Goal: Find specific page/section: Find specific page/section

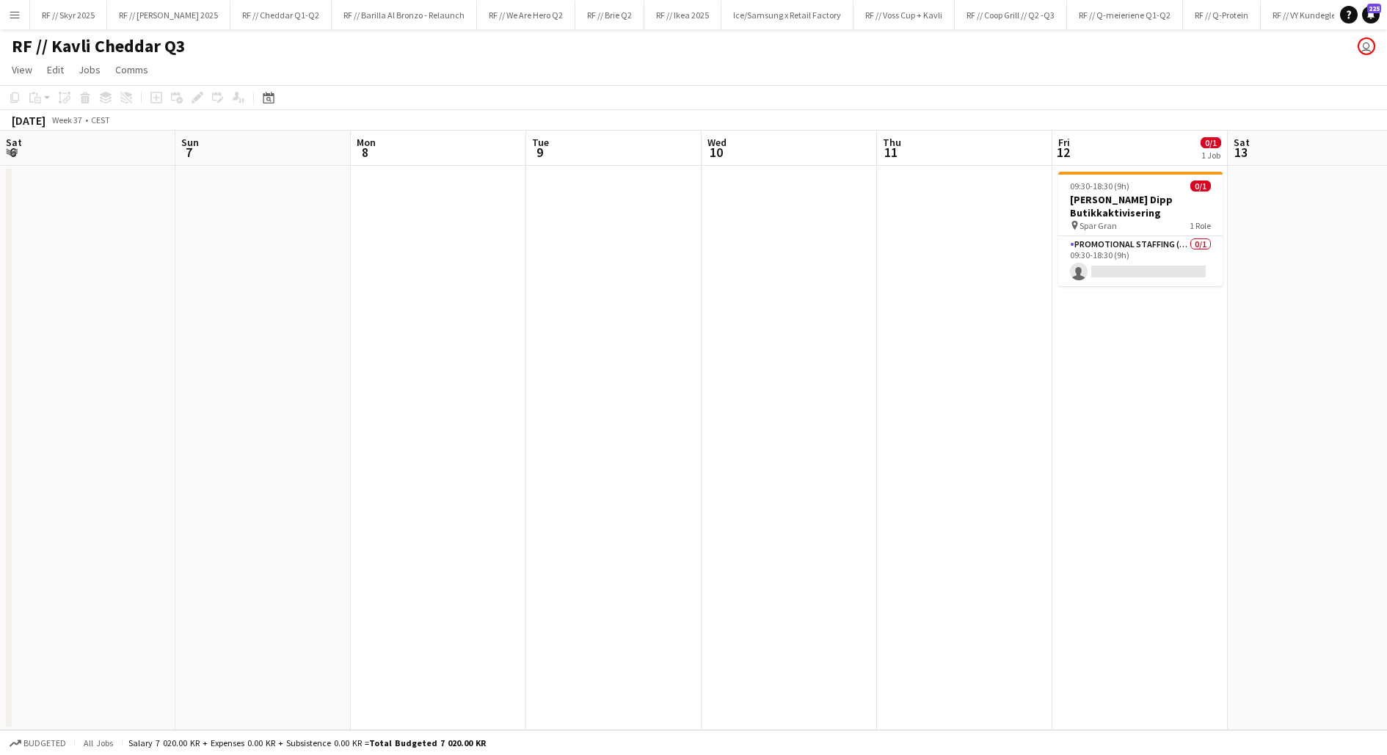
scroll to position [0, 456]
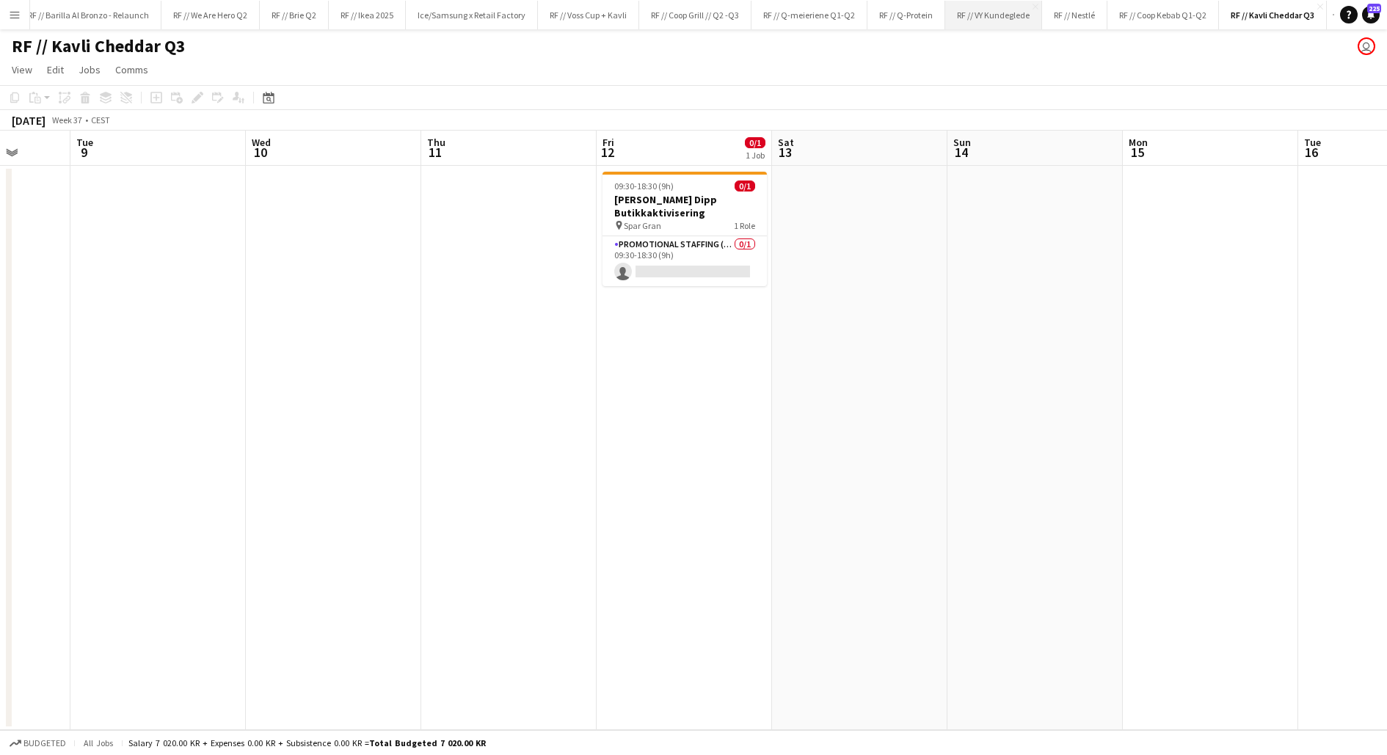
click at [971, 15] on button "RF // VY Kundeglede Close" at bounding box center [993, 15] width 97 height 29
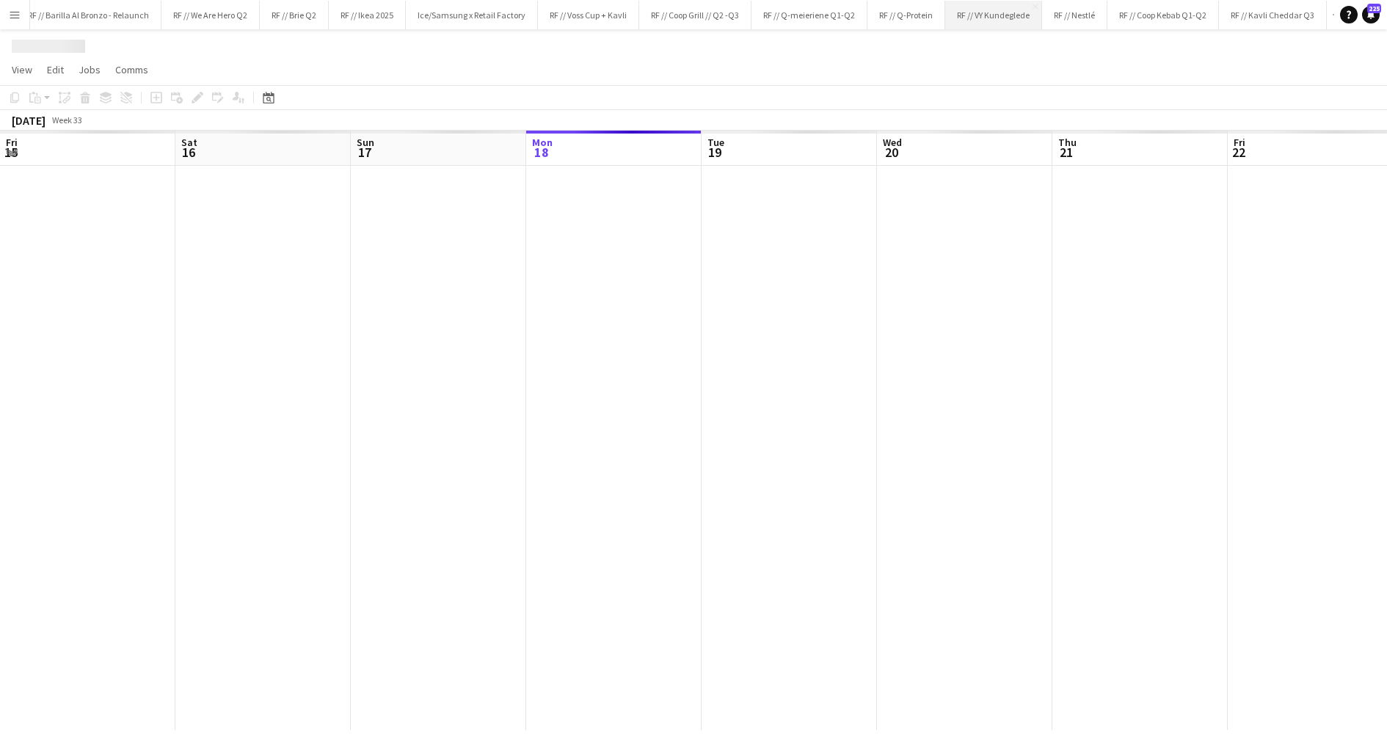
scroll to position [0, 351]
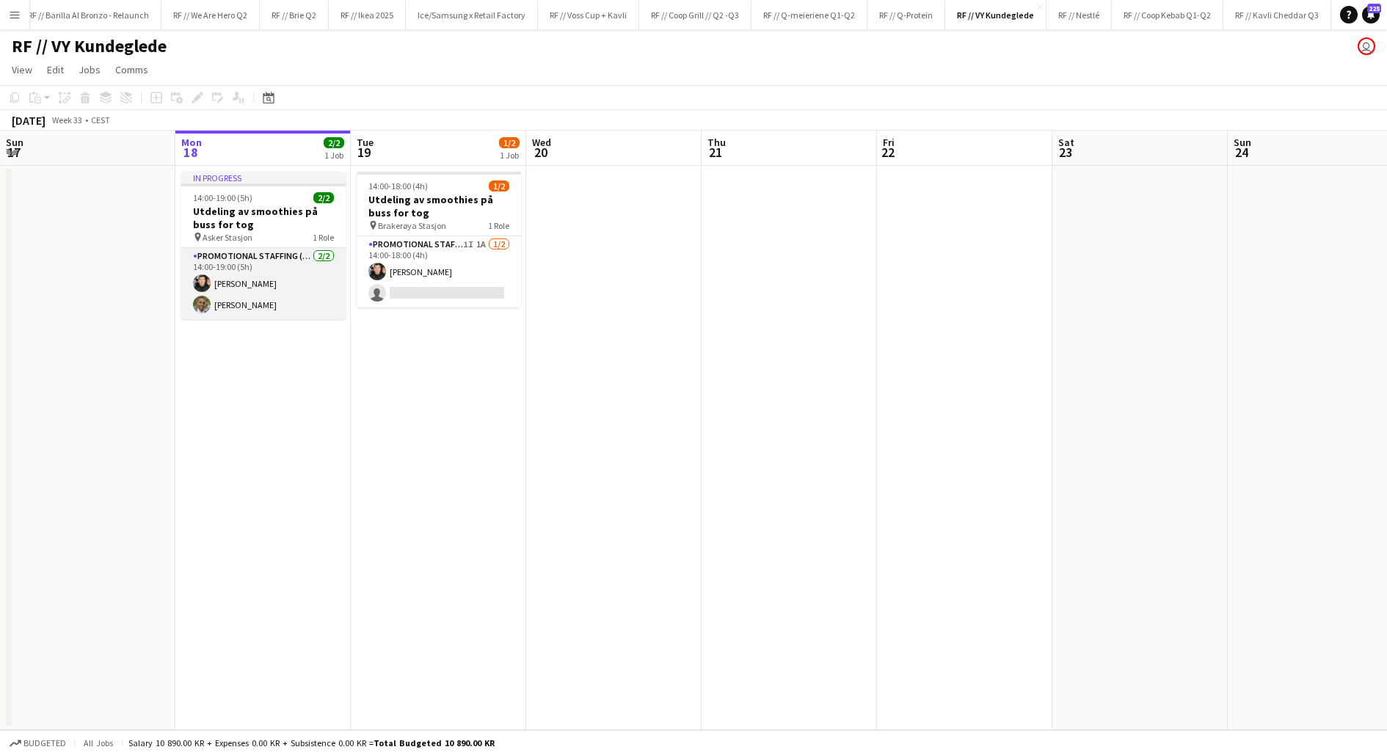
click at [257, 297] on app-card-role "Promotional Staffing (Sampling Staff) [DATE] 14:00-19:00 (5h) [PERSON_NAME] [PE…" at bounding box center [263, 283] width 164 height 71
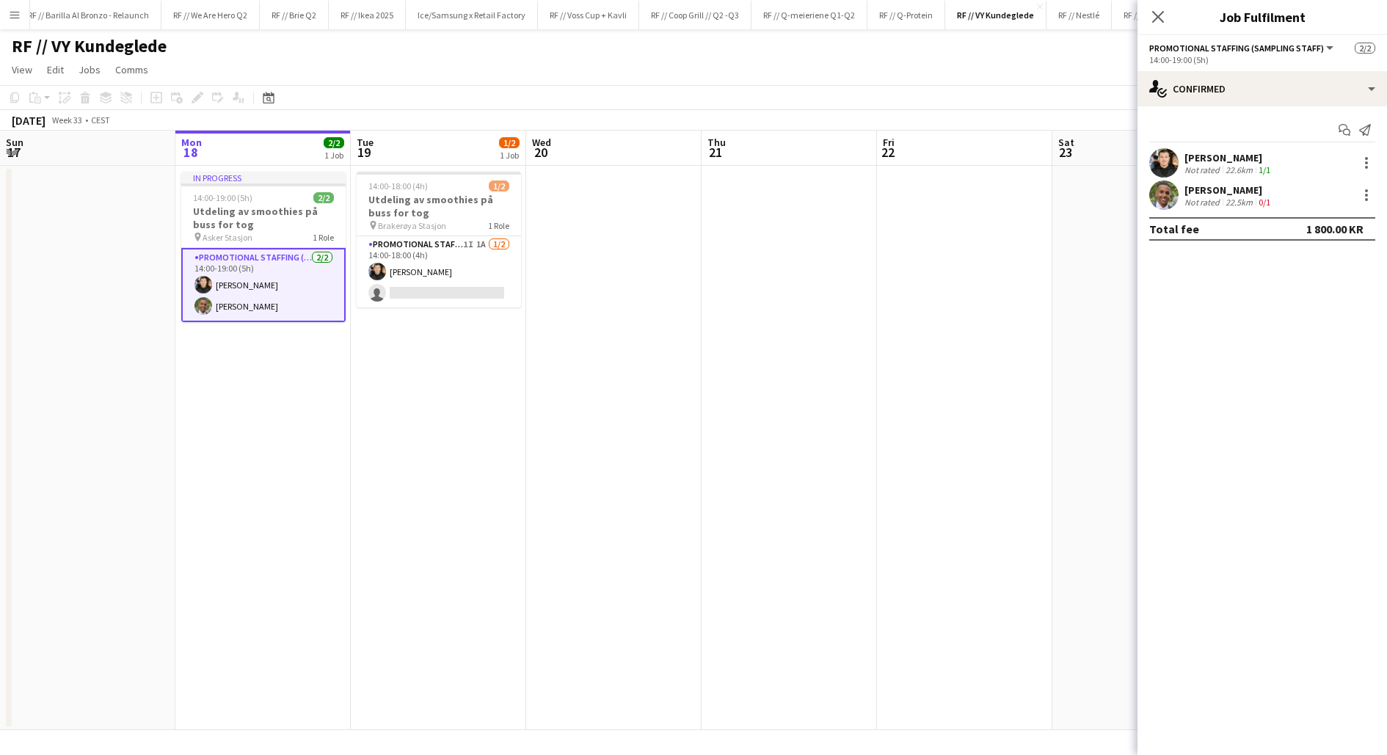
click at [1170, 194] on app-user-avatar at bounding box center [1163, 195] width 29 height 29
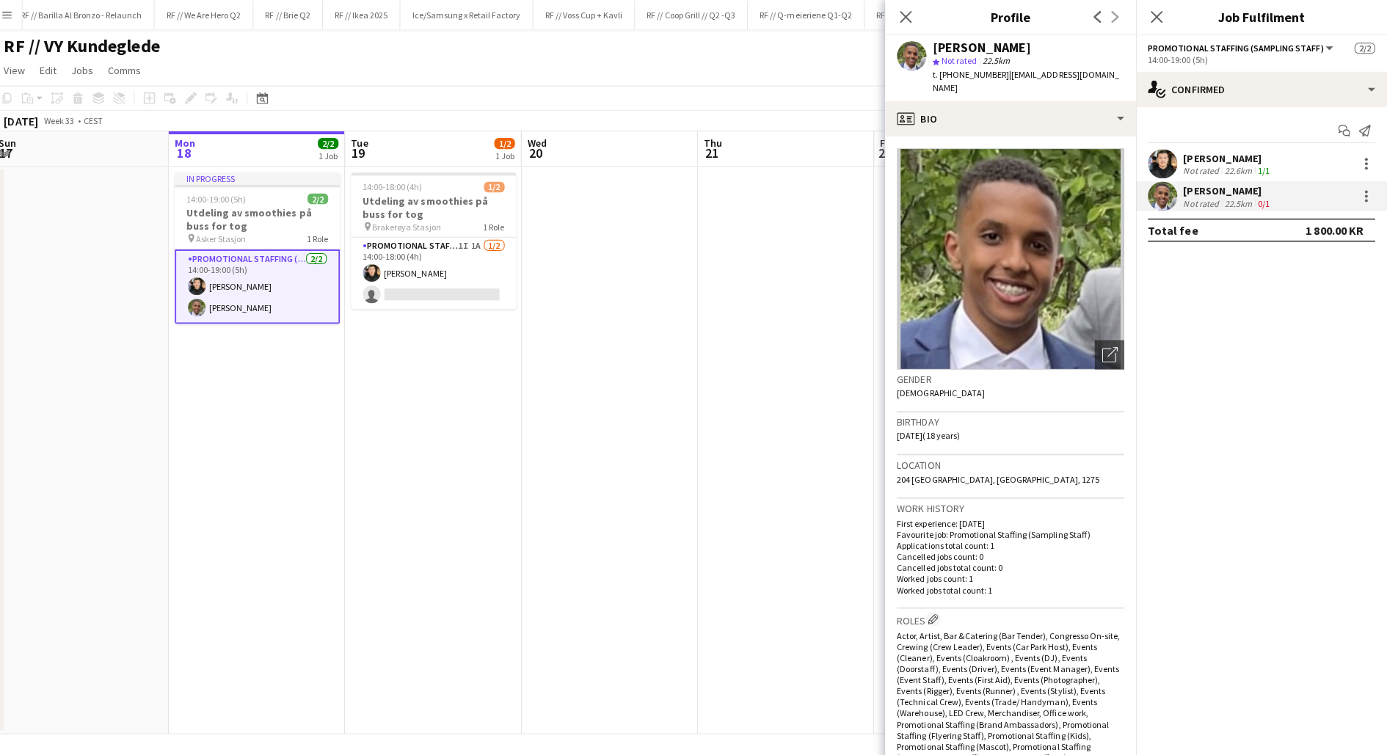
scroll to position [0, 0]
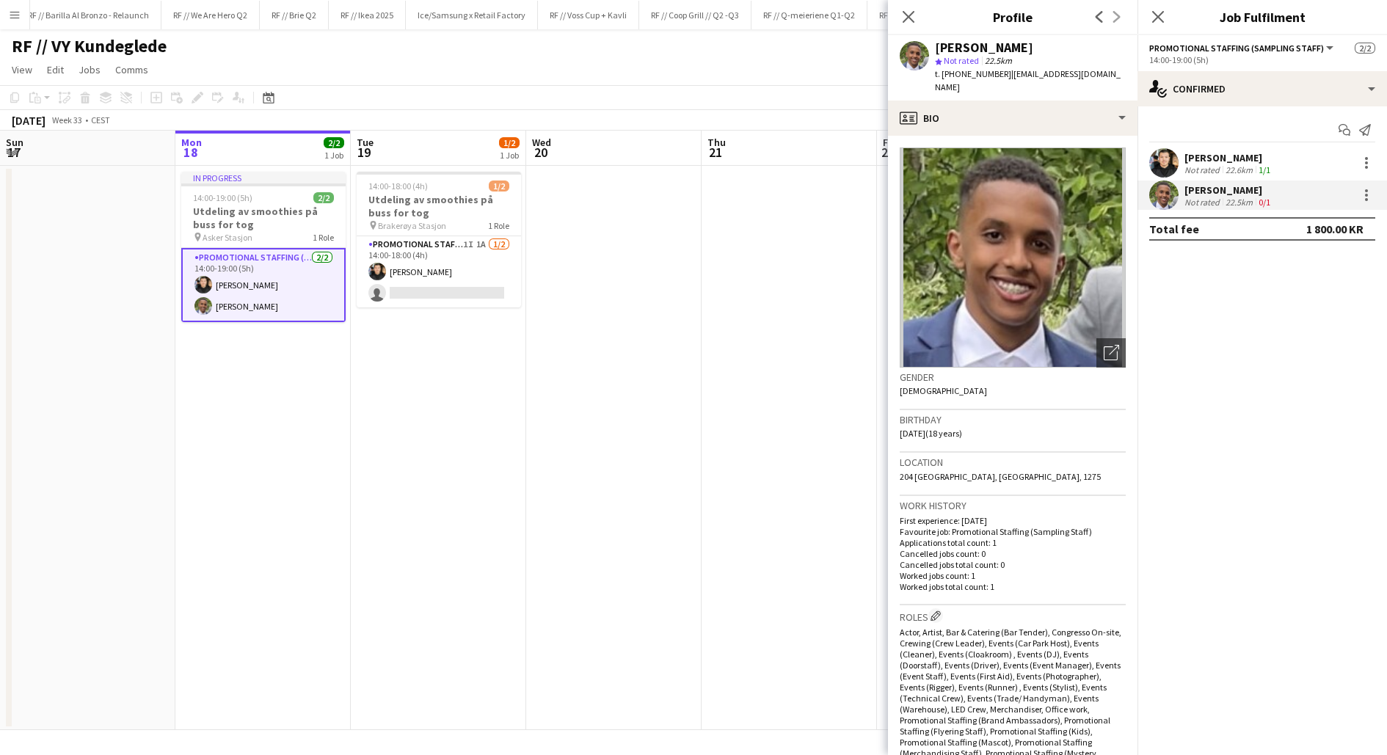
click at [480, 387] on app-date-cell "14:00-18:00 (4h) 1/2 Utdeling av smoothies på [PERSON_NAME] for tog pin Brakerø…" at bounding box center [438, 448] width 175 height 564
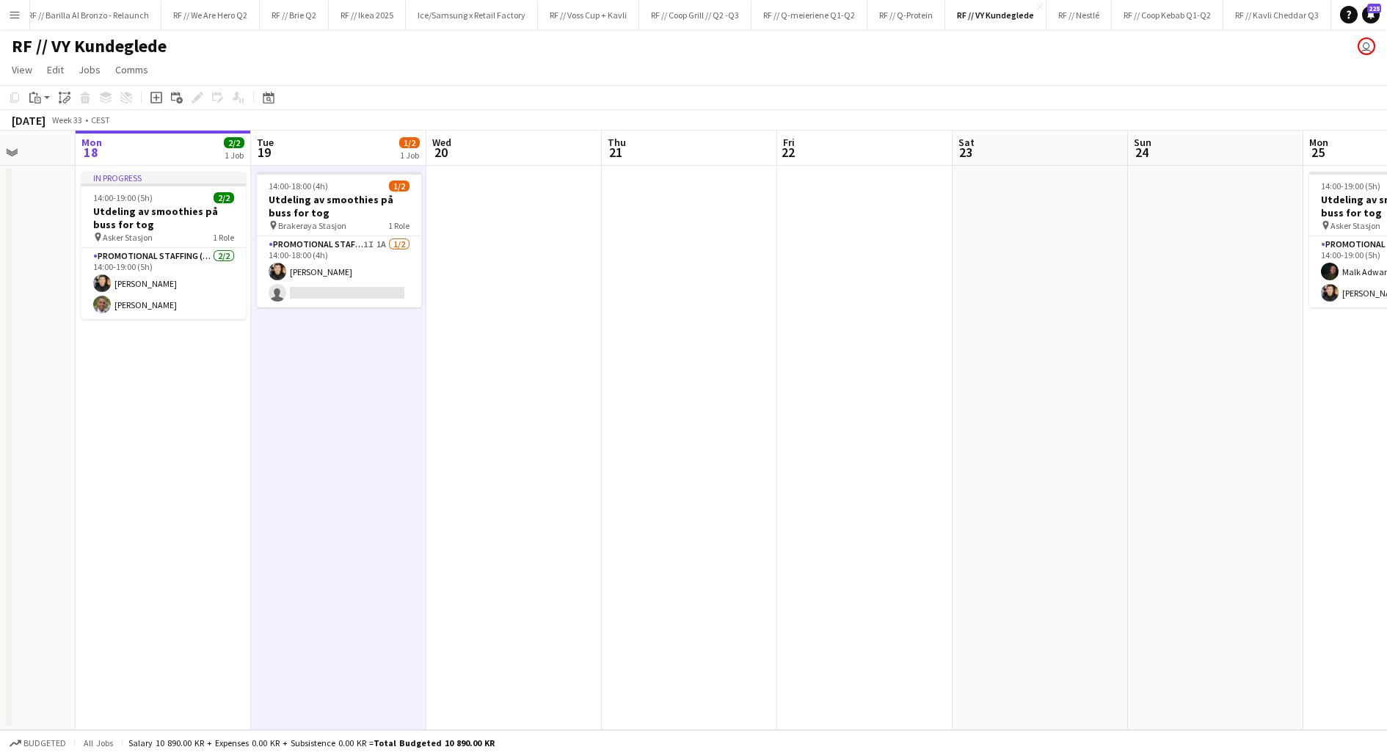
scroll to position [0, 434]
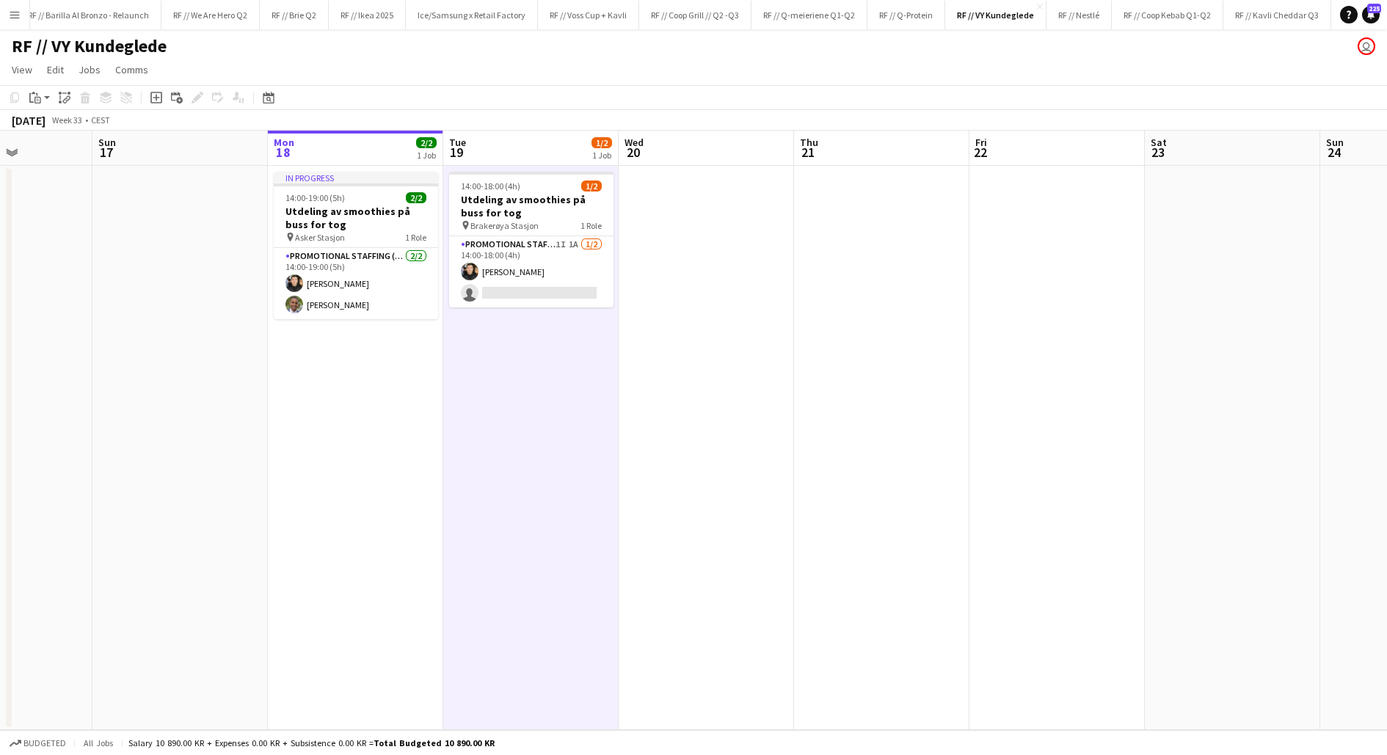
click at [489, 387] on app-date-cell "14:00-18:00 (4h) 1/2 Utdeling av smoothies på [PERSON_NAME] for tog pin Brakerø…" at bounding box center [530, 448] width 175 height 564
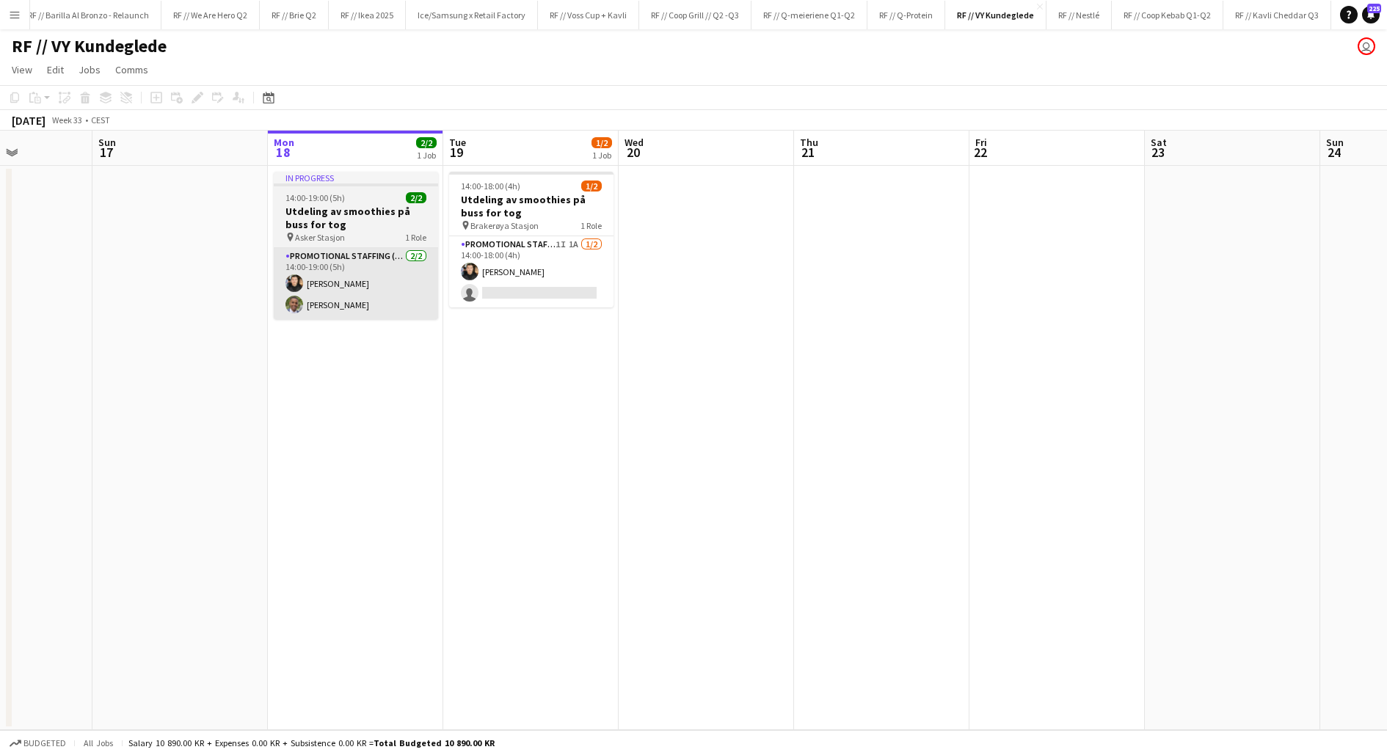
click at [355, 285] on app-card-role "Promotional Staffing (Sampling Staff) [DATE] 14:00-19:00 (5h) [PERSON_NAME] [PE…" at bounding box center [356, 283] width 164 height 71
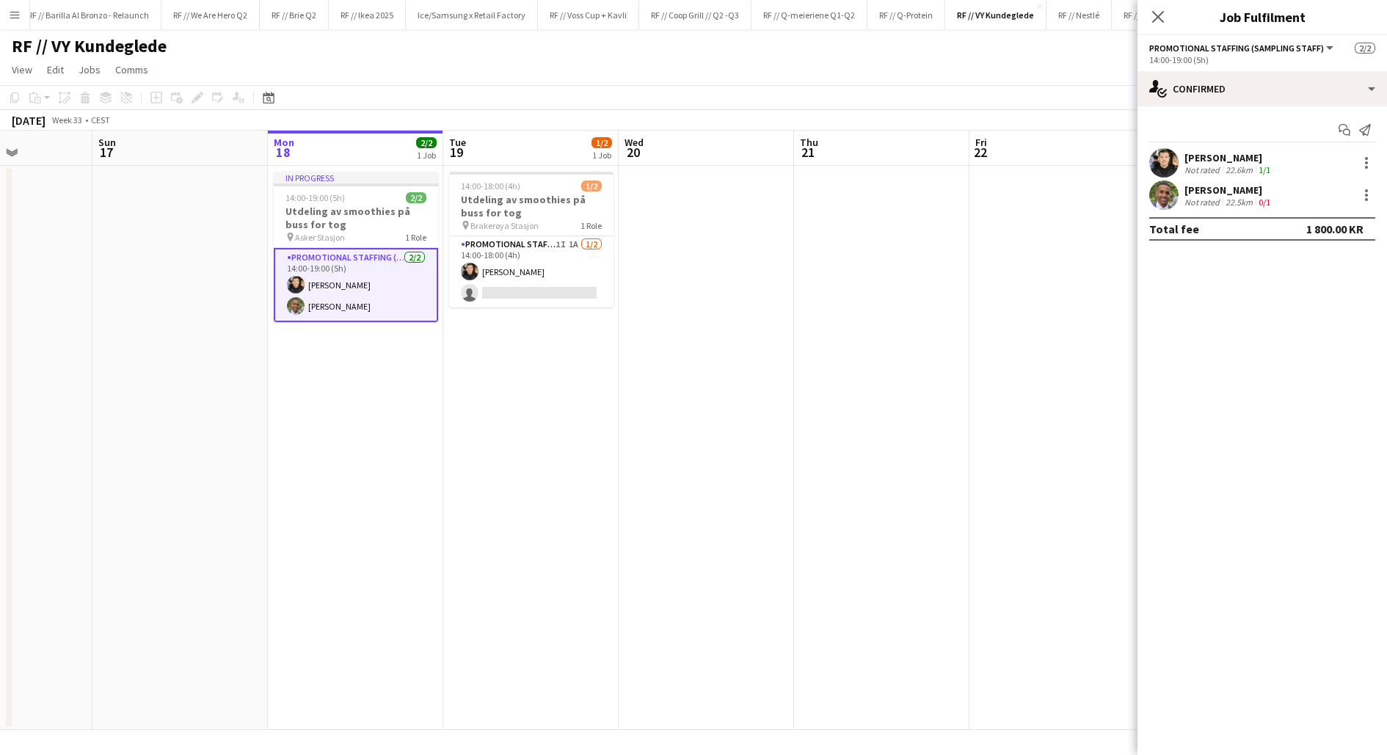
click at [1166, 152] on app-user-avatar at bounding box center [1163, 162] width 29 height 29
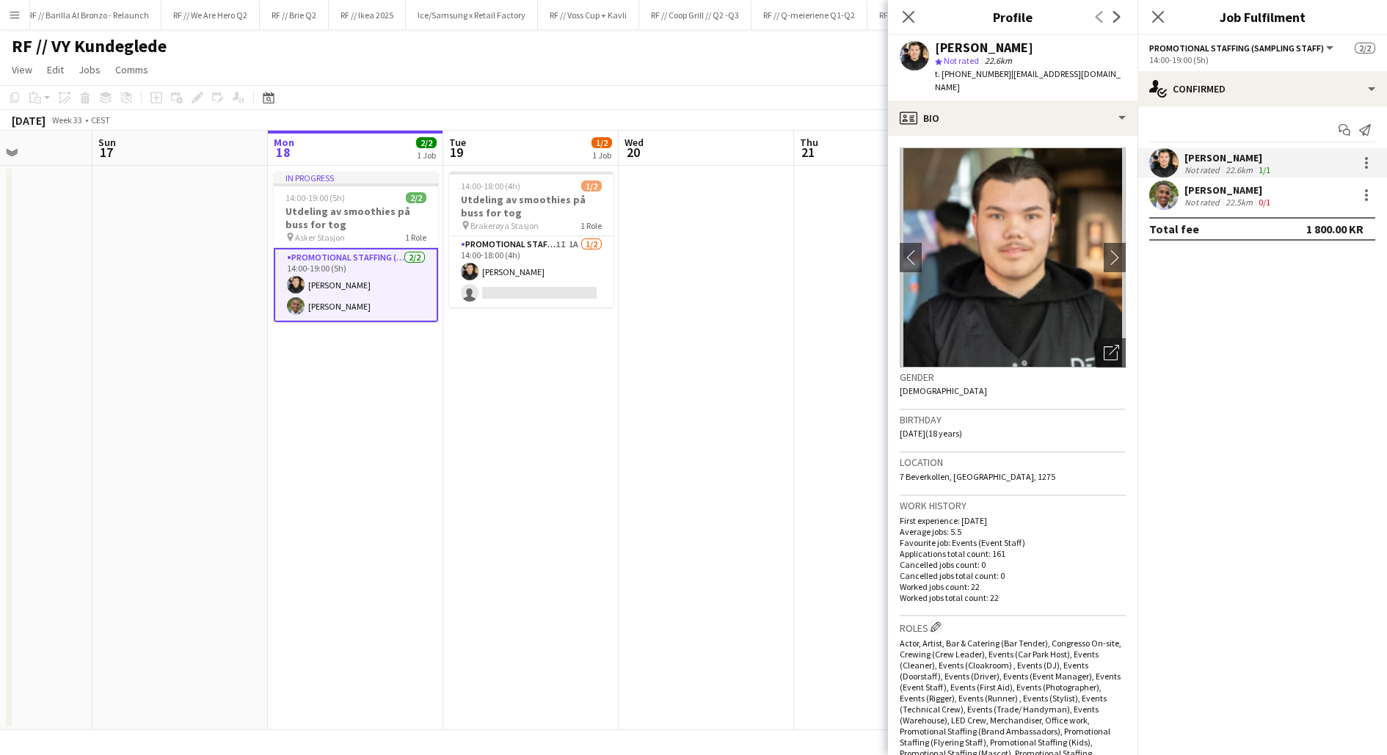
click at [754, 454] on app-date-cell at bounding box center [706, 448] width 175 height 564
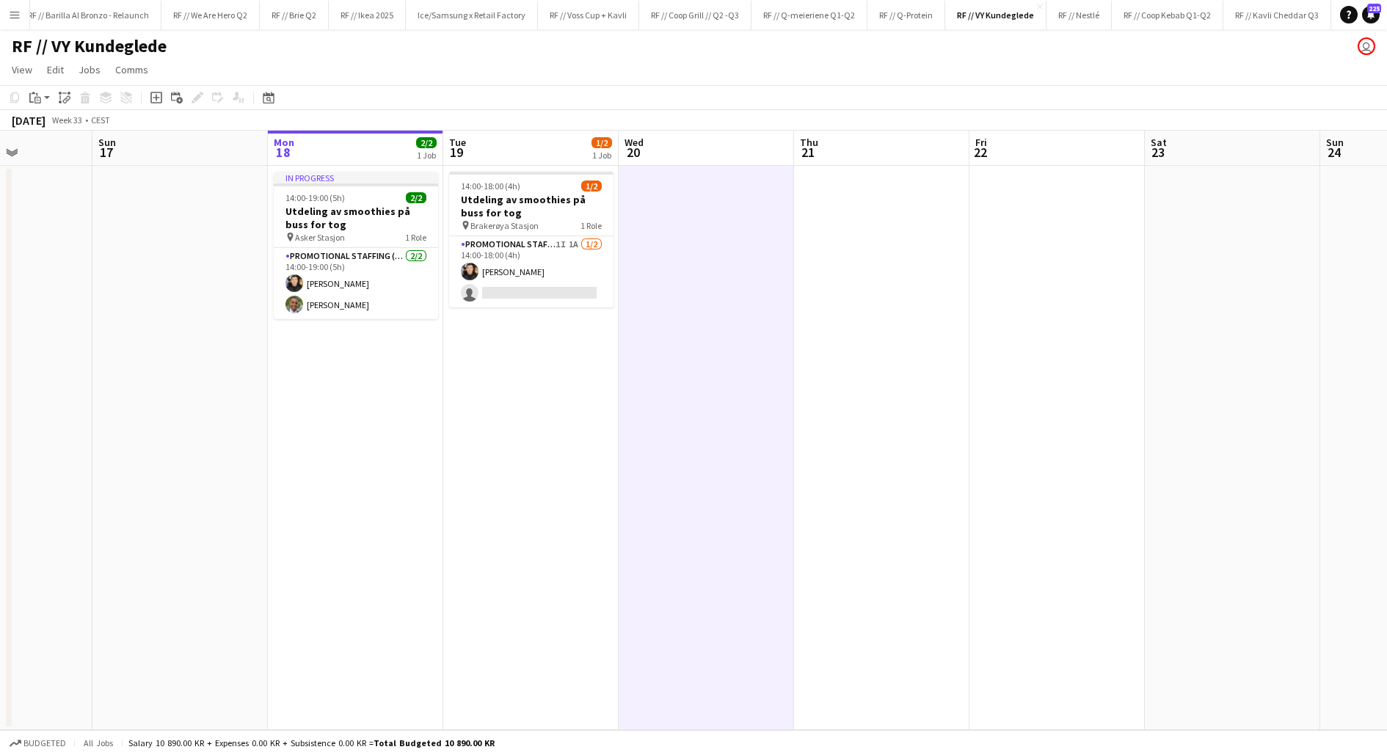
click at [561, 419] on app-date-cell "14:00-18:00 (4h) 1/2 Utdeling av smoothies på [PERSON_NAME] for tog pin Brakerø…" at bounding box center [530, 448] width 175 height 564
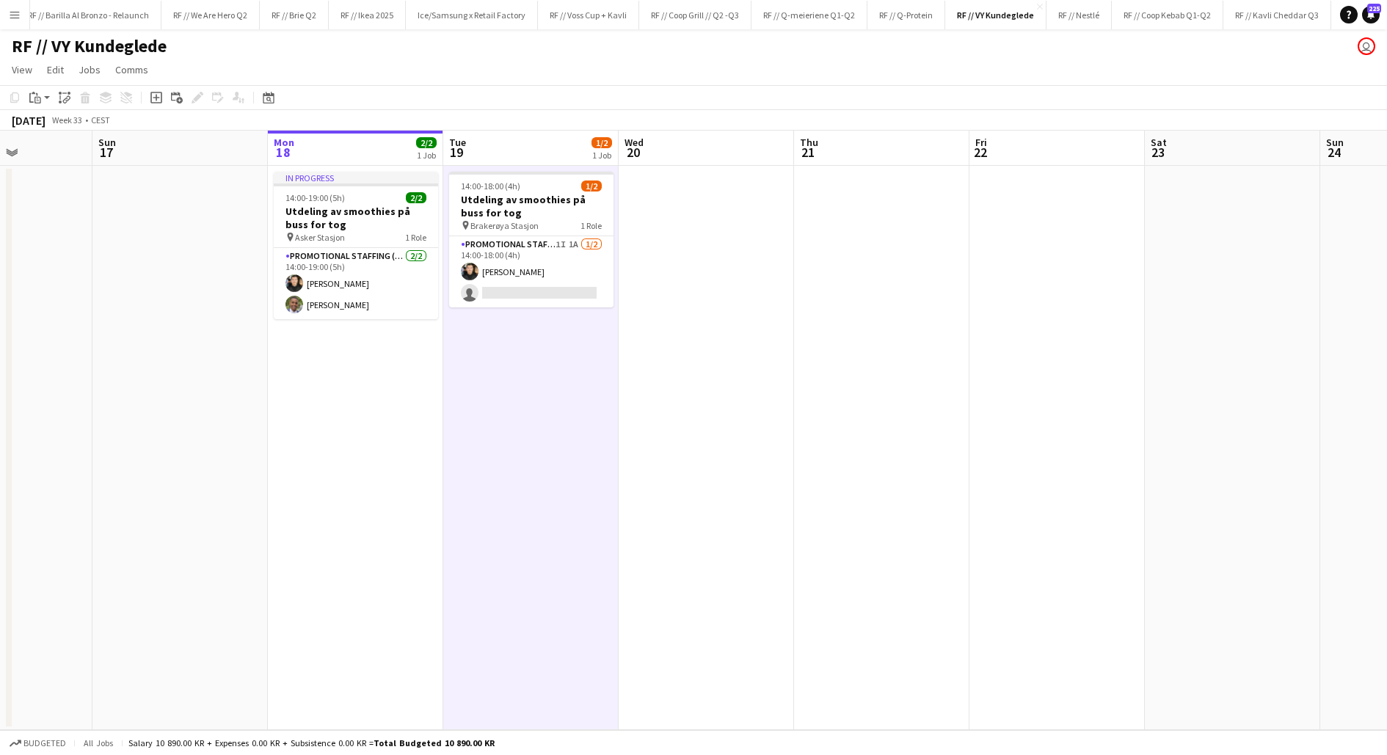
click at [561, 419] on app-date-cell "14:00-18:00 (4h) 1/2 Utdeling av smoothies på [PERSON_NAME] for tog pin Brakerø…" at bounding box center [530, 448] width 175 height 564
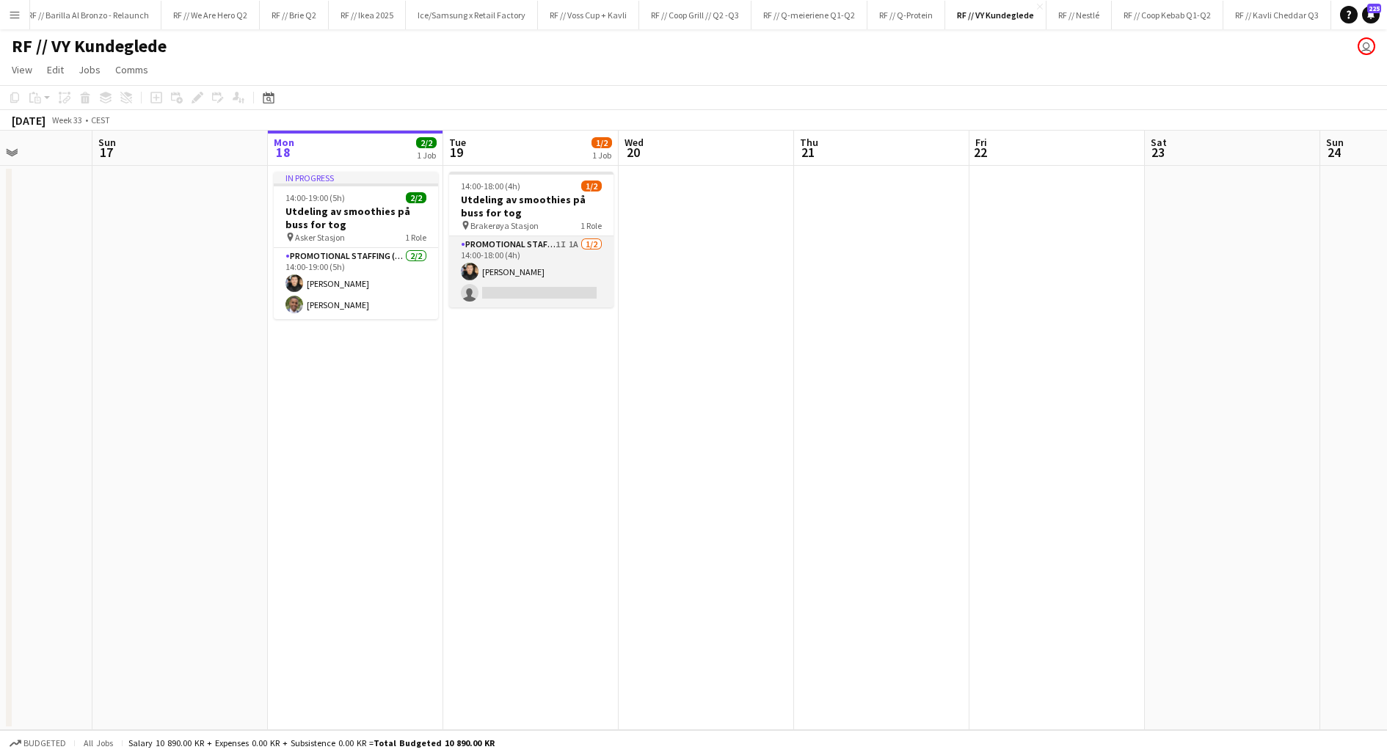
click at [518, 293] on app-card-role "Promotional Staffing (Sampling Staff) 1I 1A [DATE] 14:00-18:00 (4h) [PERSON_NAM…" at bounding box center [531, 271] width 164 height 71
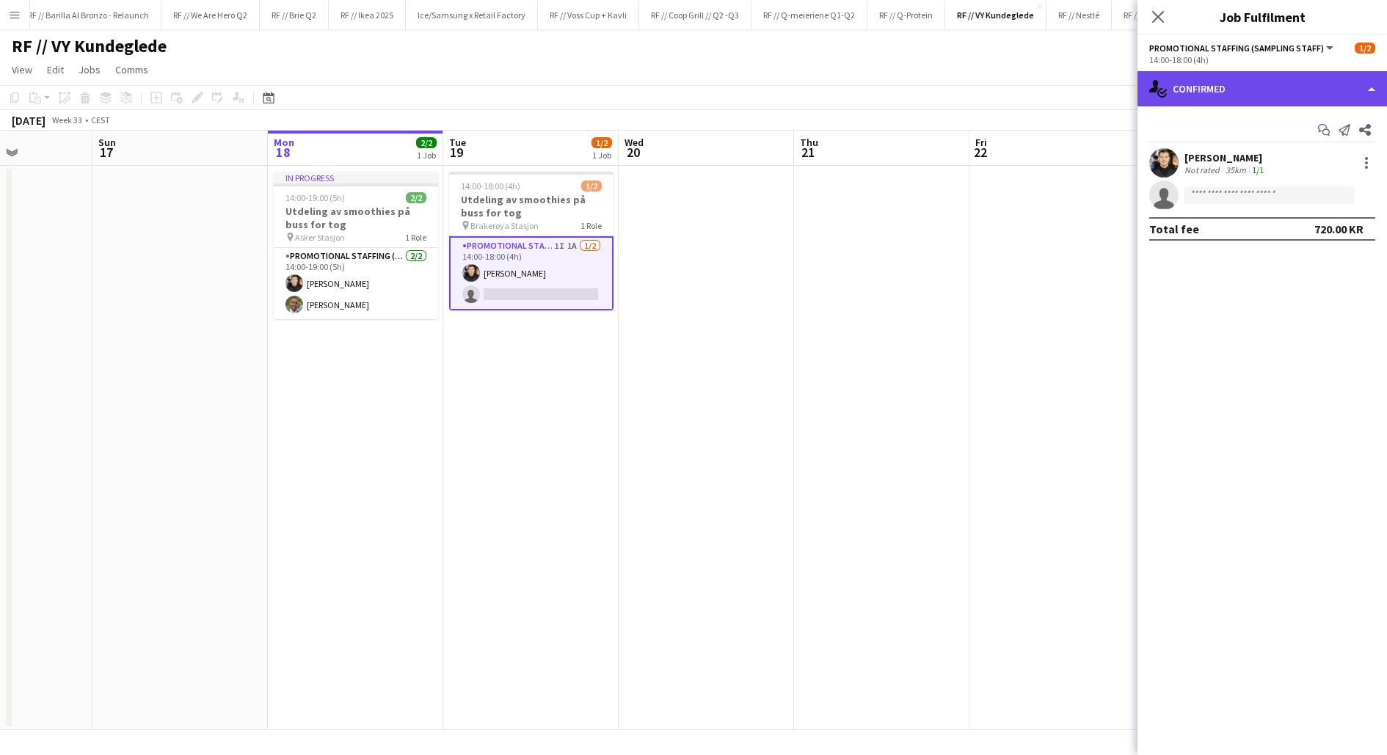
click at [1242, 89] on div "single-neutral-actions-check-2 Confirmed" at bounding box center [1261, 88] width 249 height 35
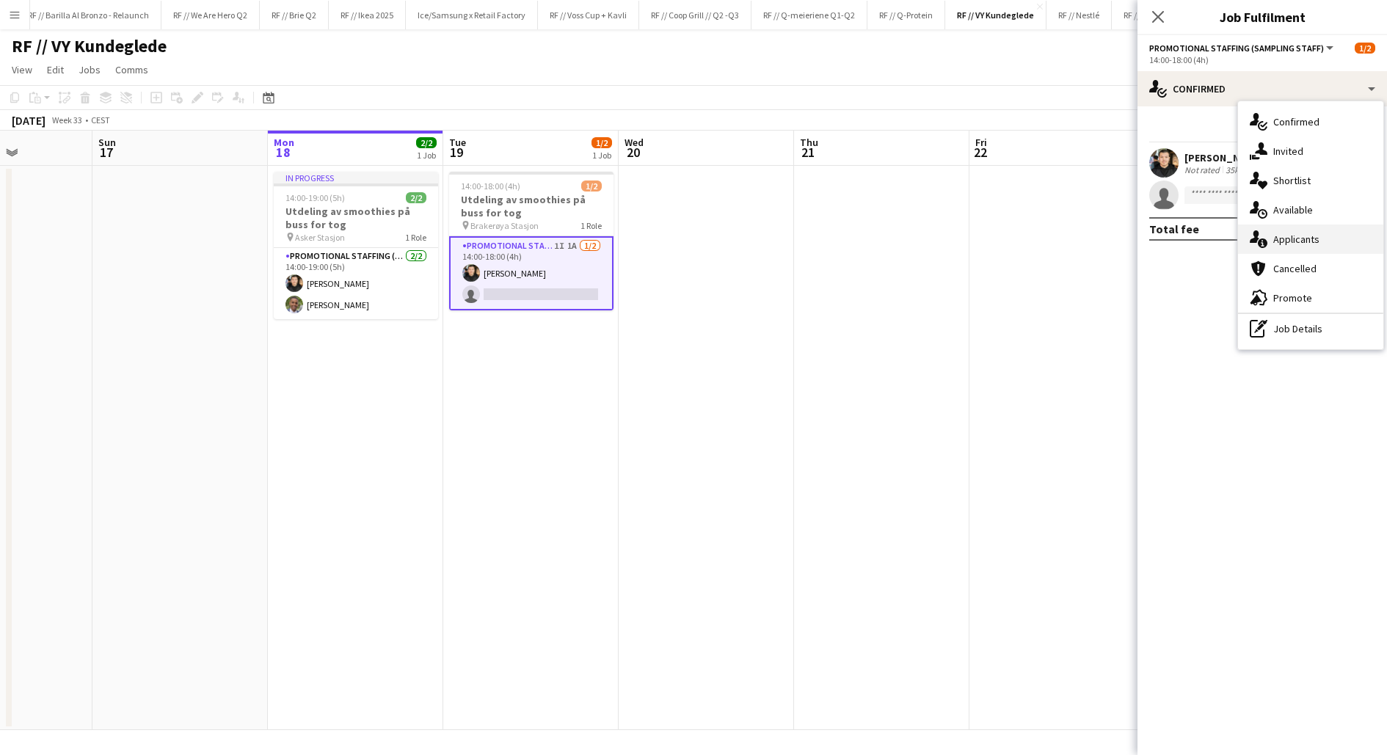
click at [1297, 242] on div "single-neutral-actions-information Applicants" at bounding box center [1310, 239] width 145 height 29
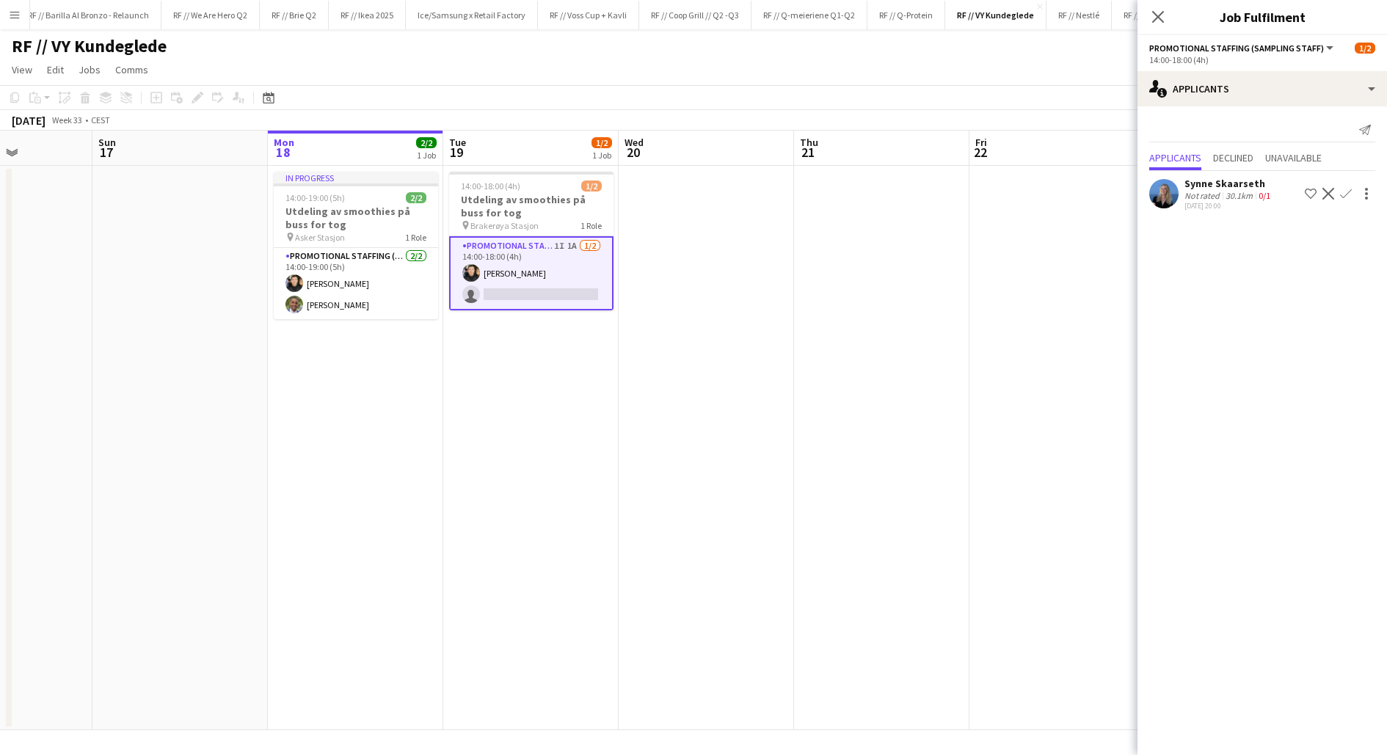
click at [936, 331] on app-date-cell at bounding box center [881, 448] width 175 height 564
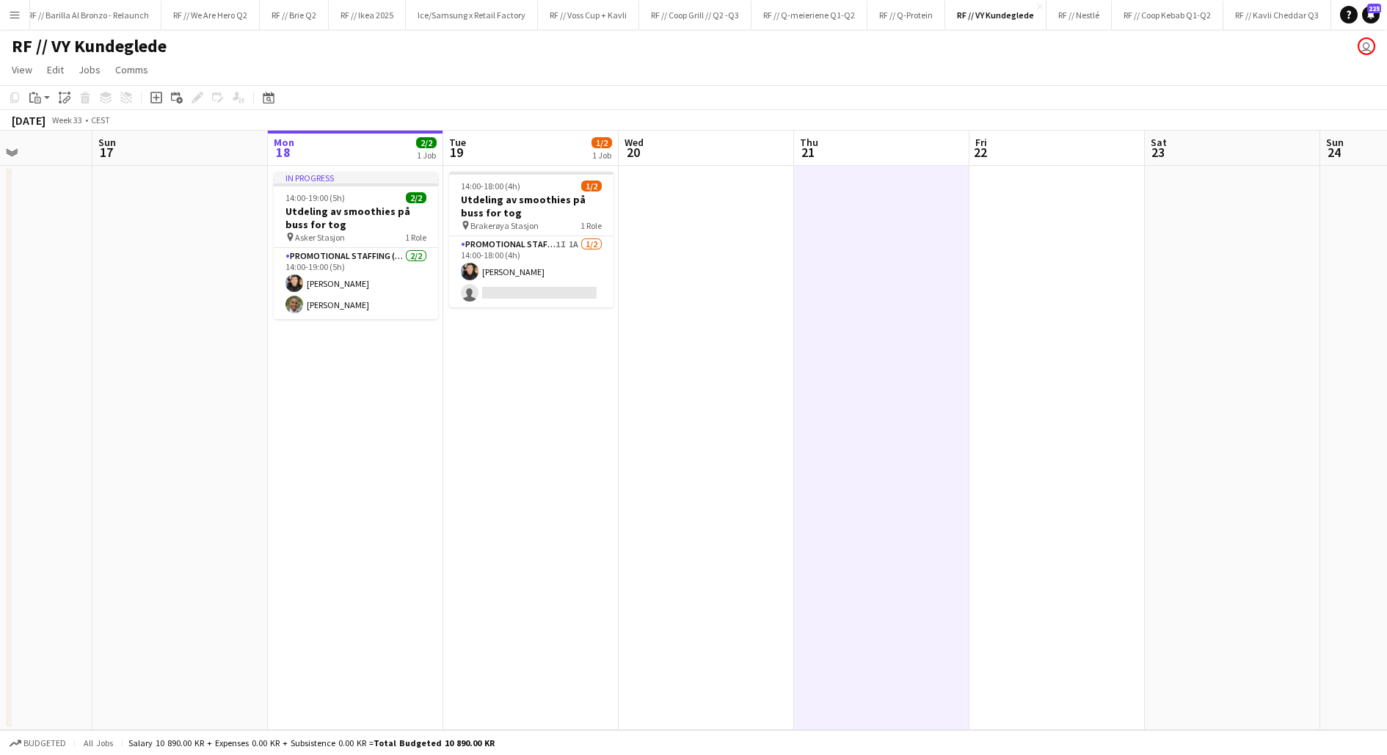
click at [908, 324] on app-date-cell at bounding box center [881, 448] width 175 height 564
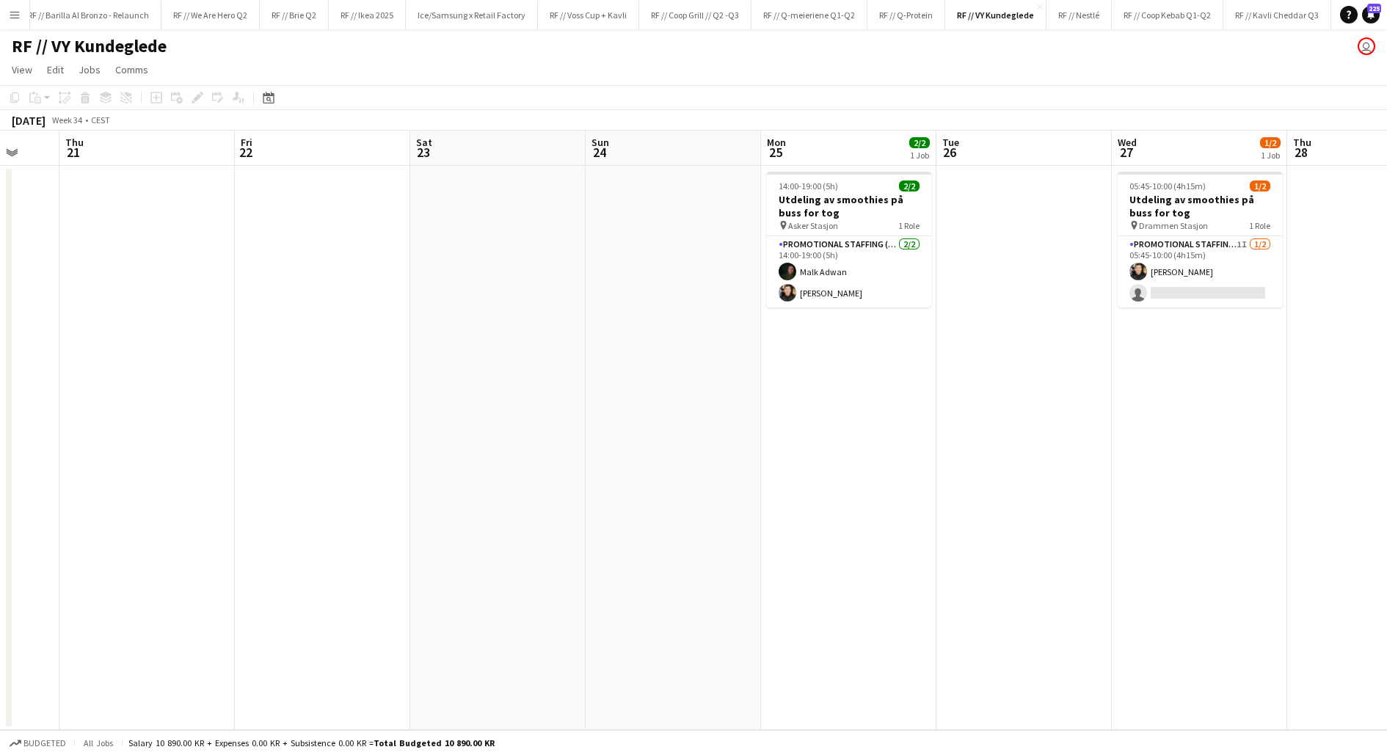
scroll to position [0, 470]
click at [587, 315] on app-date-cell at bounding box center [670, 448] width 175 height 564
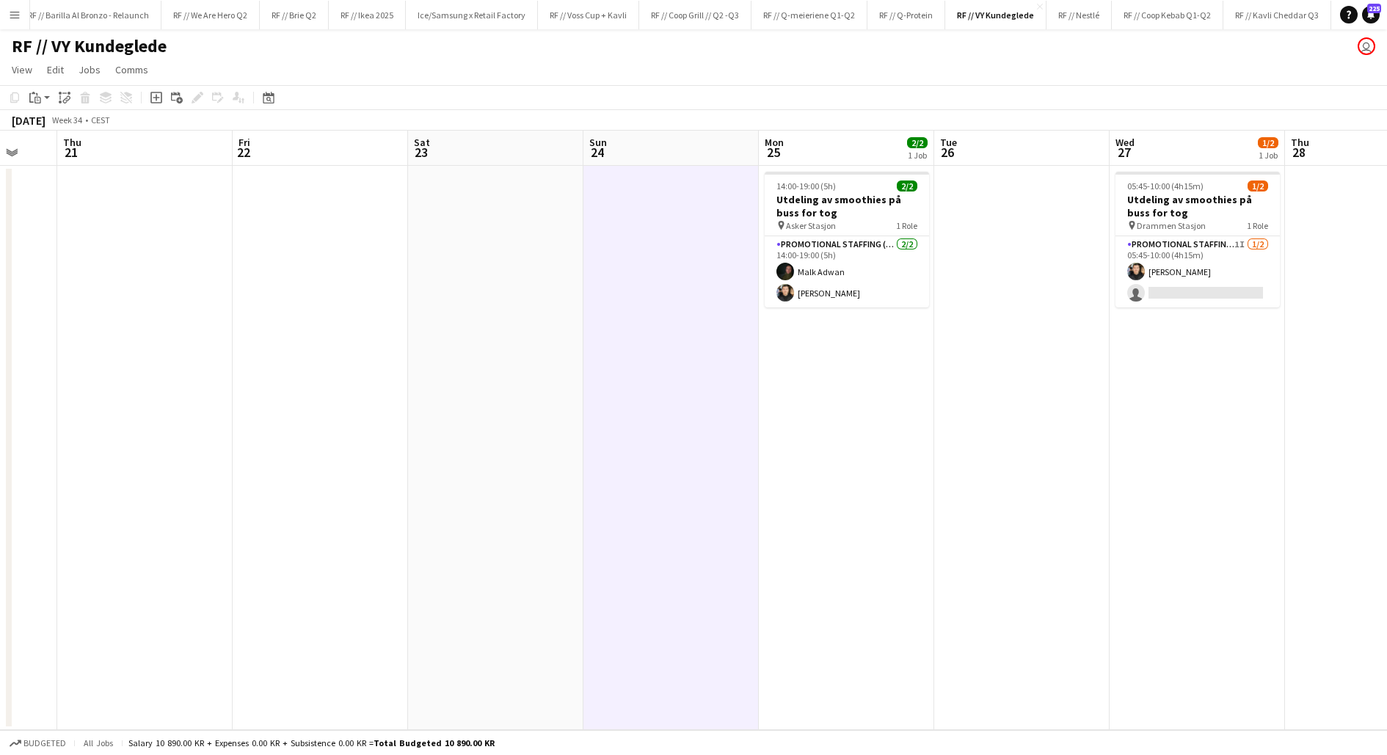
click at [661, 330] on app-date-cell at bounding box center [670, 448] width 175 height 564
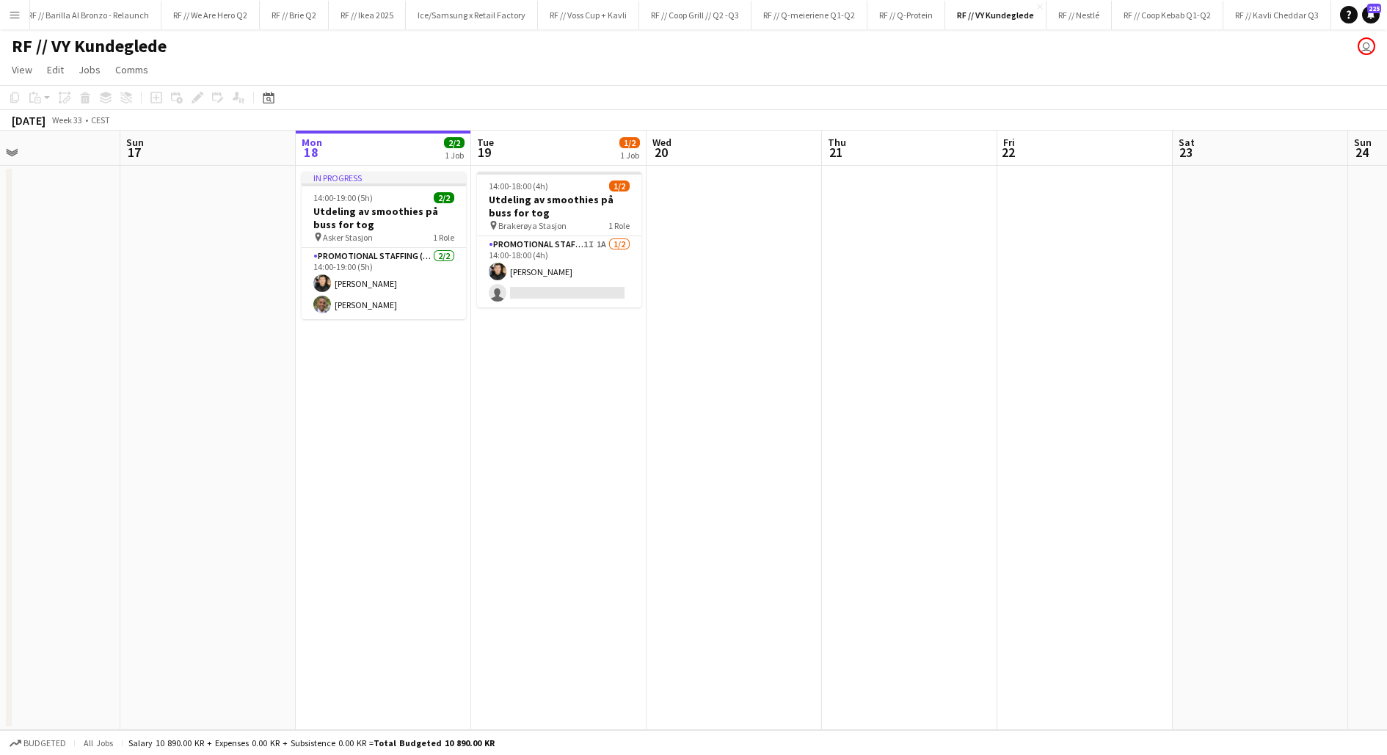
scroll to position [0, 404]
click at [530, 382] on app-date-cell "14:00-18:00 (4h) 1/2 Utdeling av smoothies på [PERSON_NAME] for tog pin Brakerø…" at bounding box center [560, 448] width 175 height 564
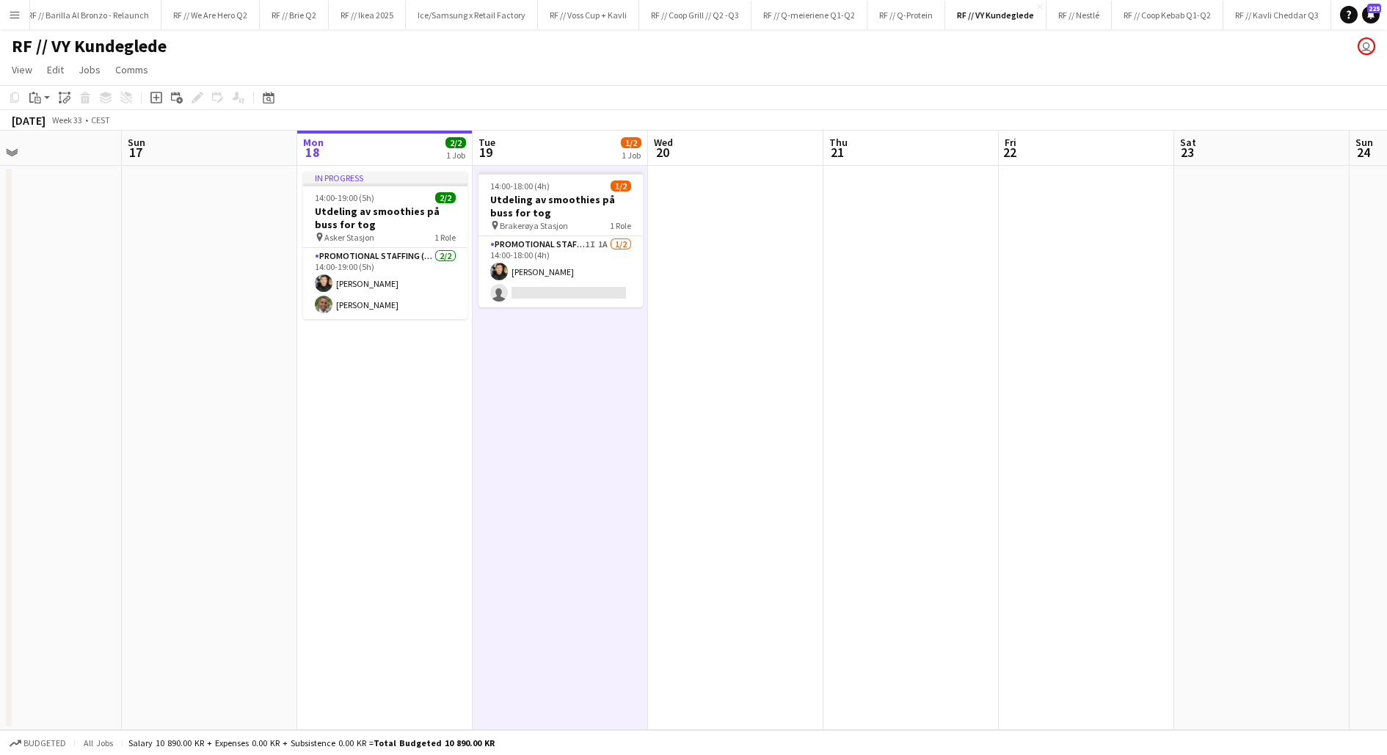
click at [549, 428] on app-date-cell "14:00-18:00 (4h) 1/2 Utdeling av smoothies på [PERSON_NAME] for tog pin Brakerø…" at bounding box center [560, 448] width 175 height 564
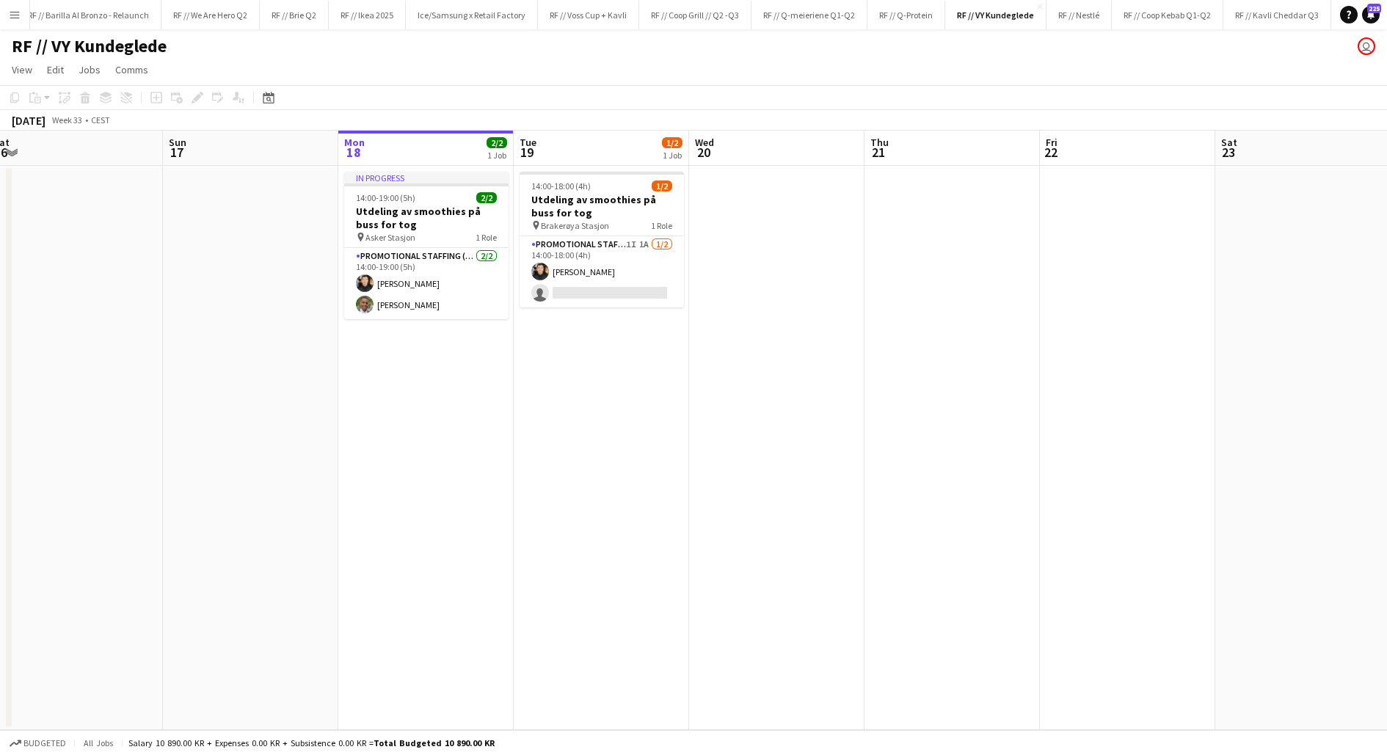
scroll to position [0, 362]
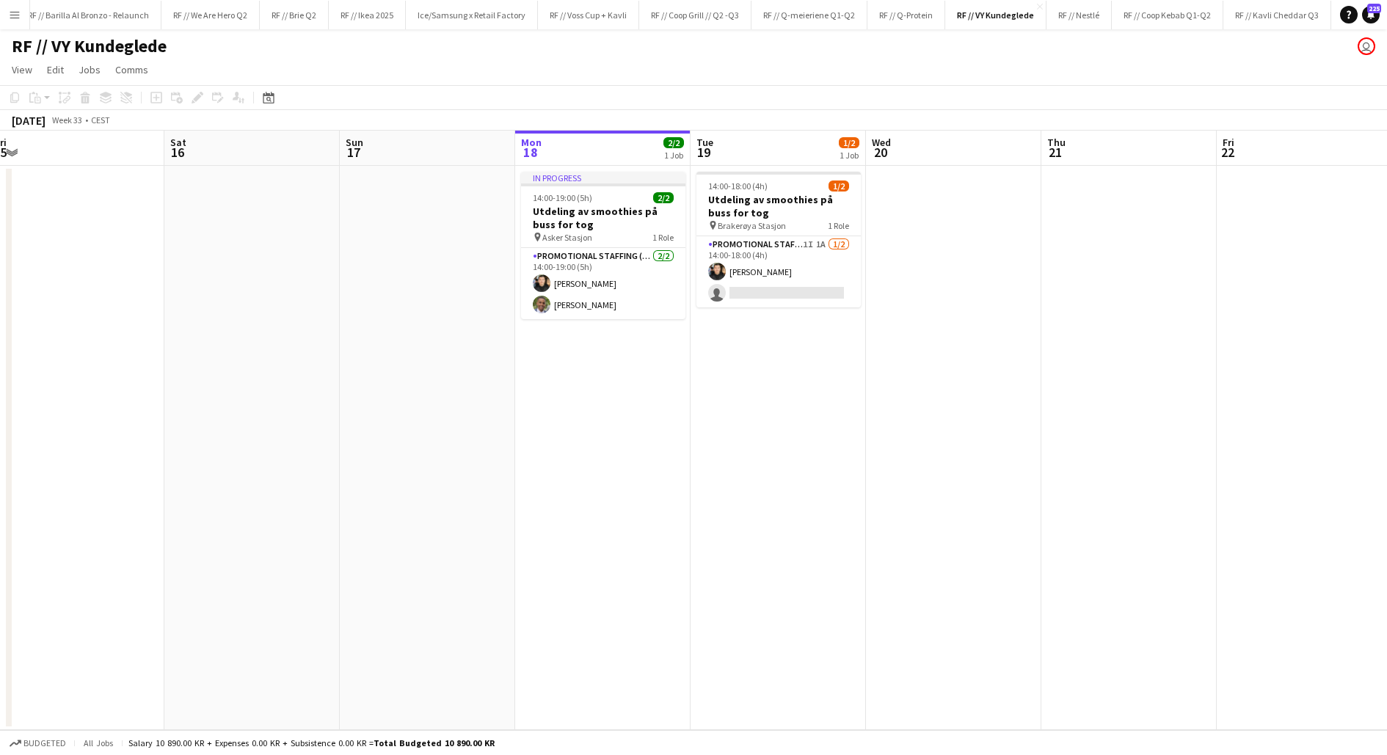
click at [615, 406] on app-date-cell "In progress 14:00-19:00 (5h) 2/2 Utdeling av smoothies på [PERSON_NAME] for tog…" at bounding box center [602, 448] width 175 height 564
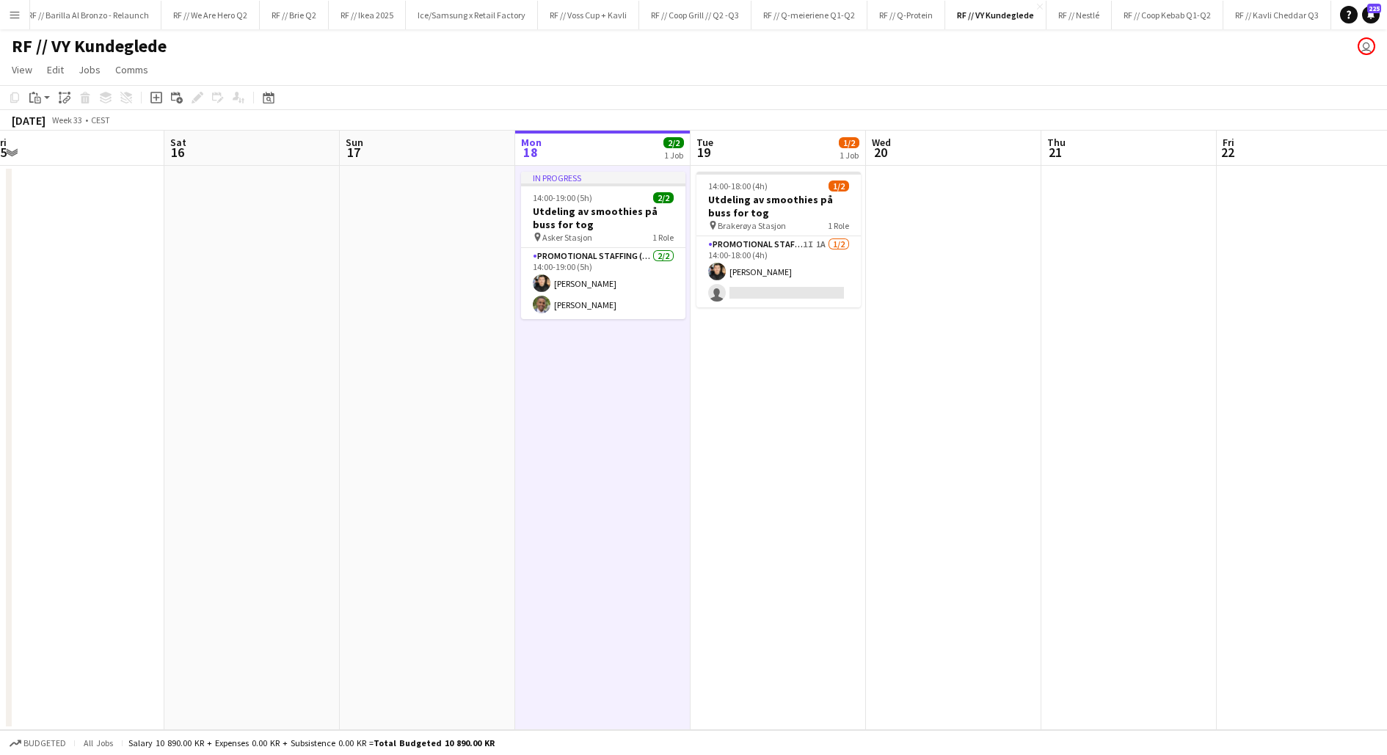
click at [615, 406] on app-date-cell "In progress 14:00-19:00 (5h) 2/2 Utdeling av smoothies på [PERSON_NAME] for tog…" at bounding box center [602, 448] width 175 height 564
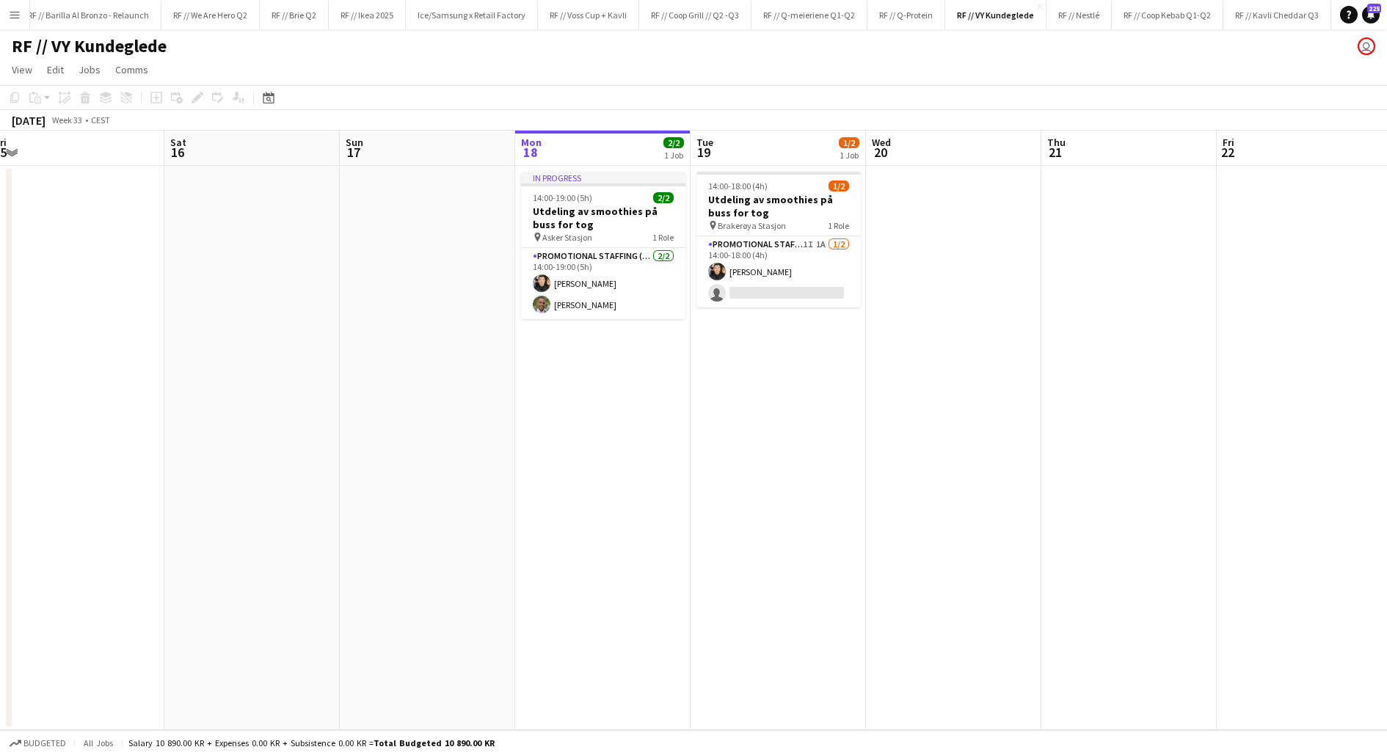
click at [737, 416] on app-date-cell "14:00-18:00 (4h) 1/2 Utdeling av smoothies på [PERSON_NAME] for tog pin Brakerø…" at bounding box center [777, 448] width 175 height 564
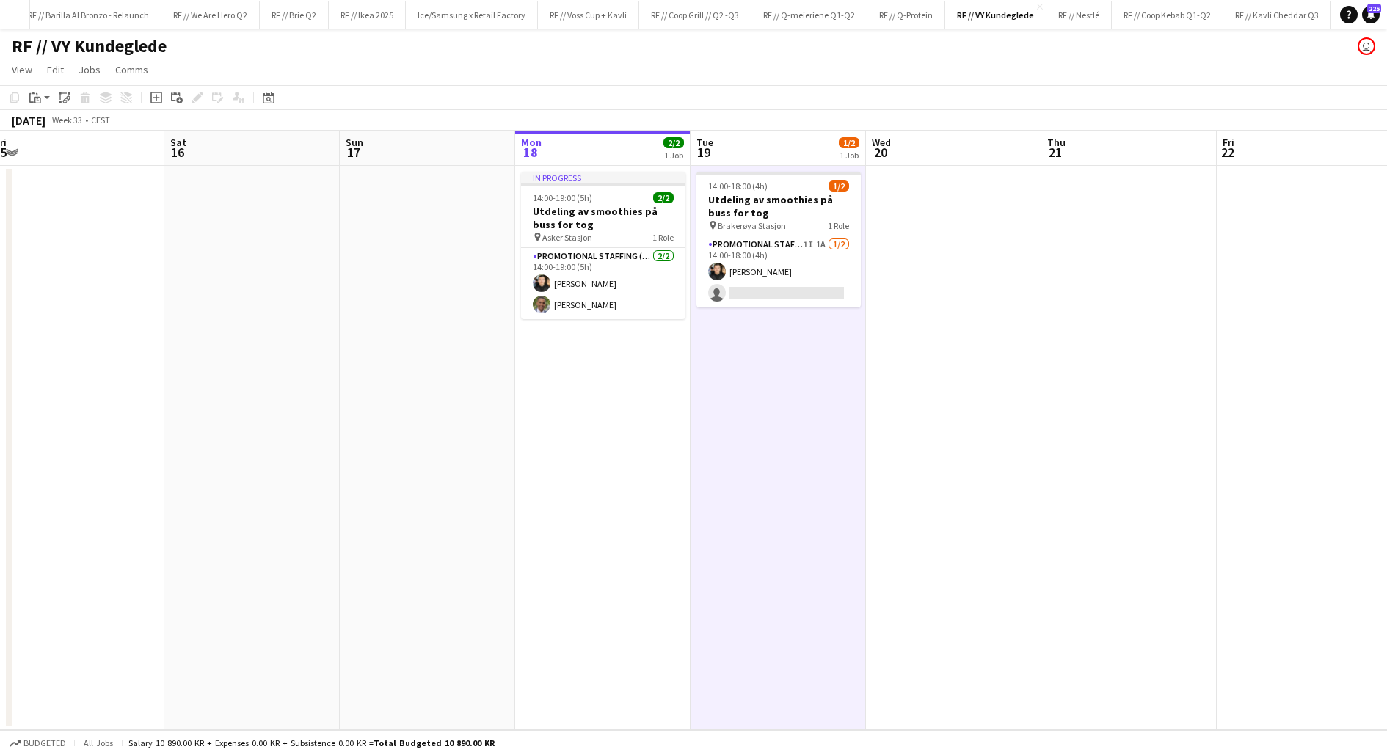
click at [737, 416] on app-date-cell "14:00-18:00 (4h) 1/2 Utdeling av smoothies på [PERSON_NAME] for tog pin Brakerø…" at bounding box center [777, 448] width 175 height 564
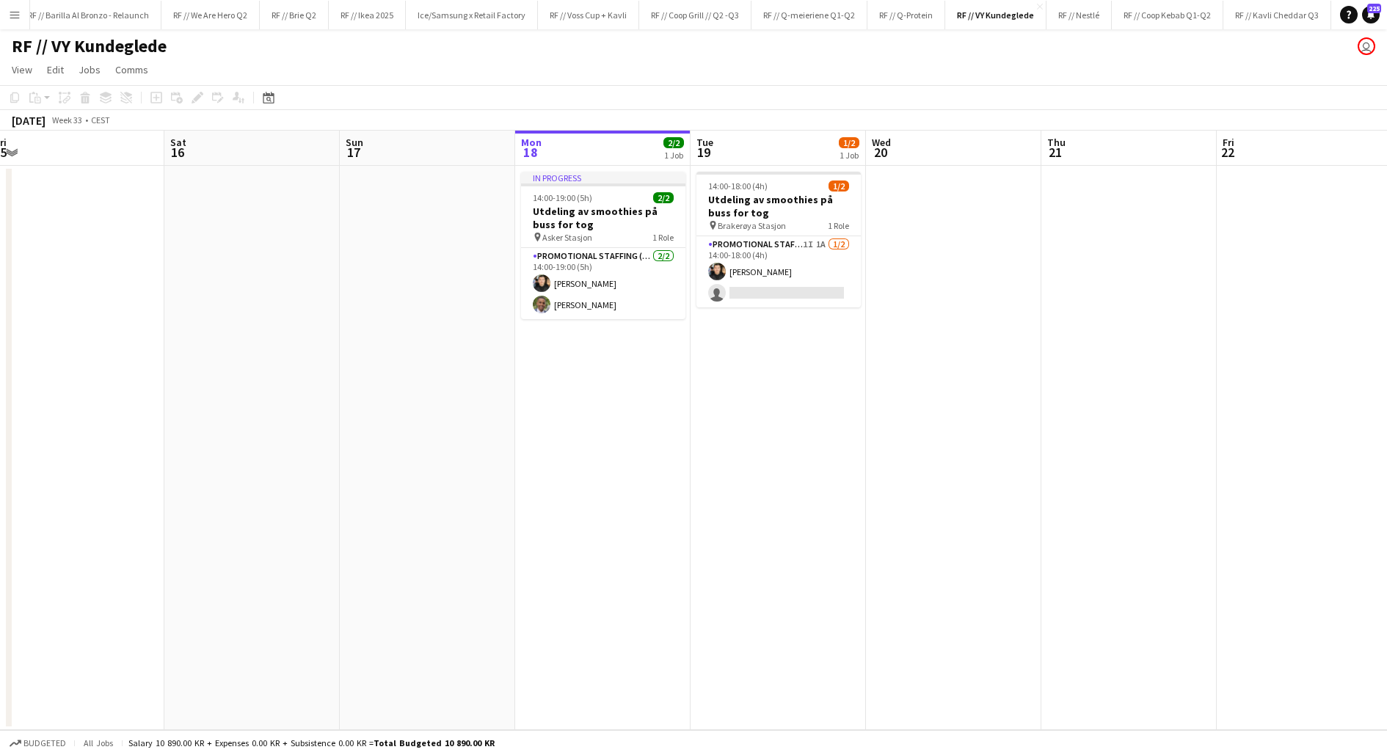
click at [572, 448] on app-date-cell "In progress 14:00-19:00 (5h) 2/2 Utdeling av smoothies på [PERSON_NAME] for tog…" at bounding box center [602, 448] width 175 height 564
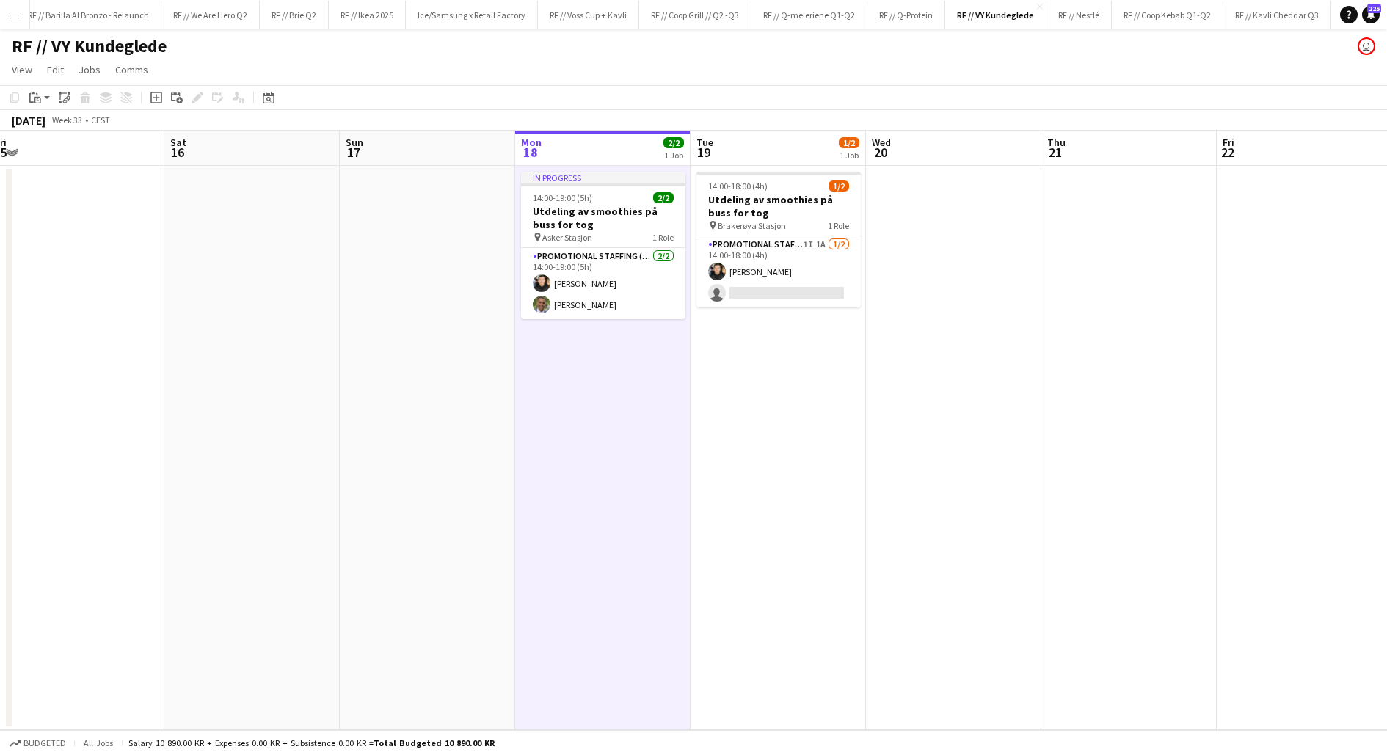
click at [572, 448] on app-date-cell "In progress 14:00-19:00 (5h) 2/2 Utdeling av smoothies på [PERSON_NAME] for tog…" at bounding box center [602, 448] width 175 height 564
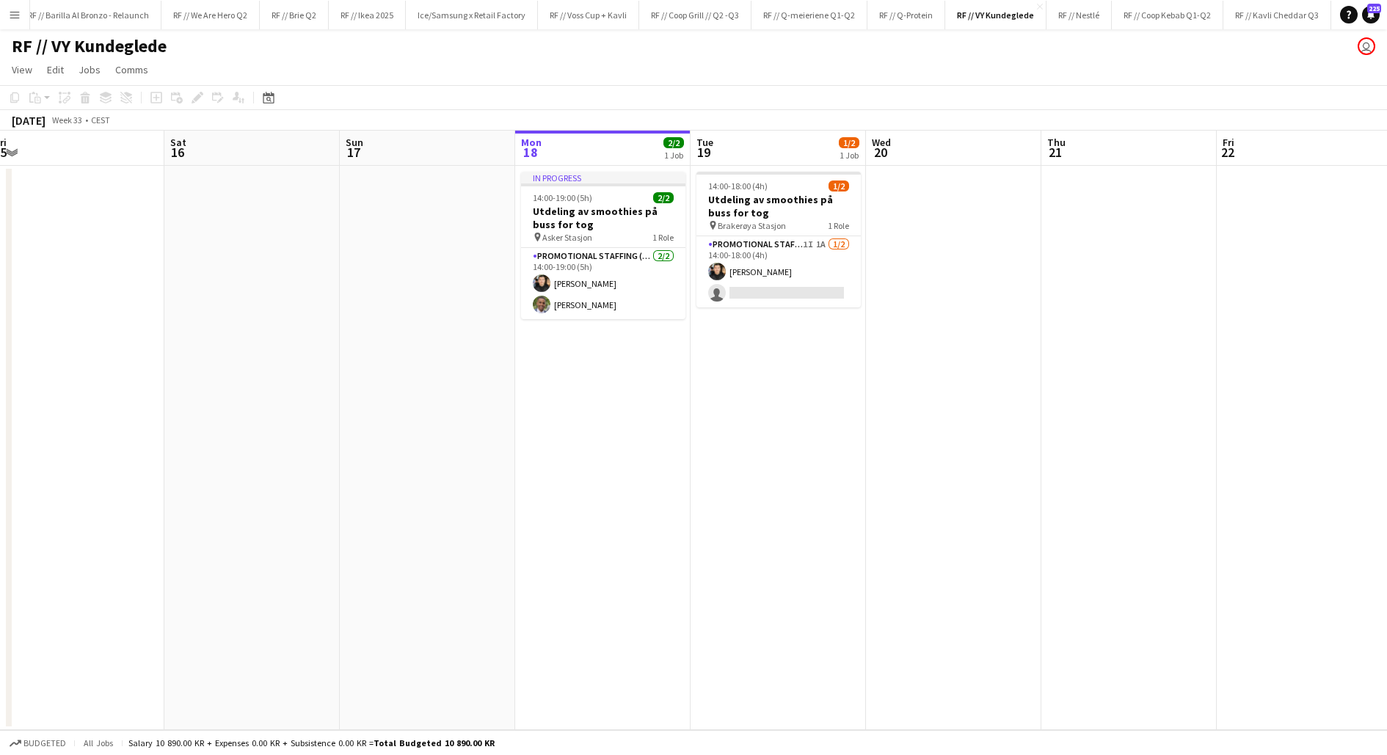
click at [602, 416] on app-date-cell "In progress 14:00-19:00 (5h) 2/2 Utdeling av smoothies på [PERSON_NAME] for tog…" at bounding box center [602, 448] width 175 height 564
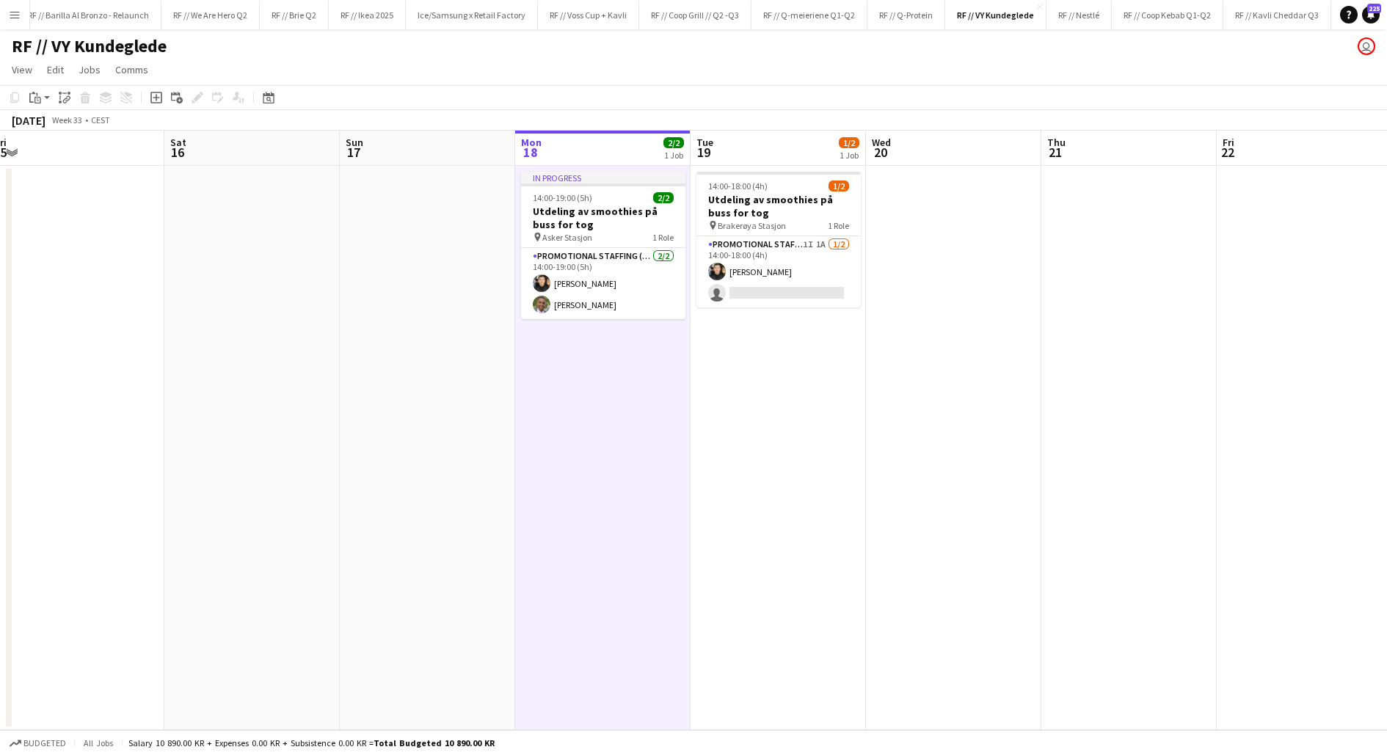
click at [602, 416] on app-date-cell "In progress 14:00-19:00 (5h) 2/2 Utdeling av smoothies på [PERSON_NAME] for tog…" at bounding box center [602, 448] width 175 height 564
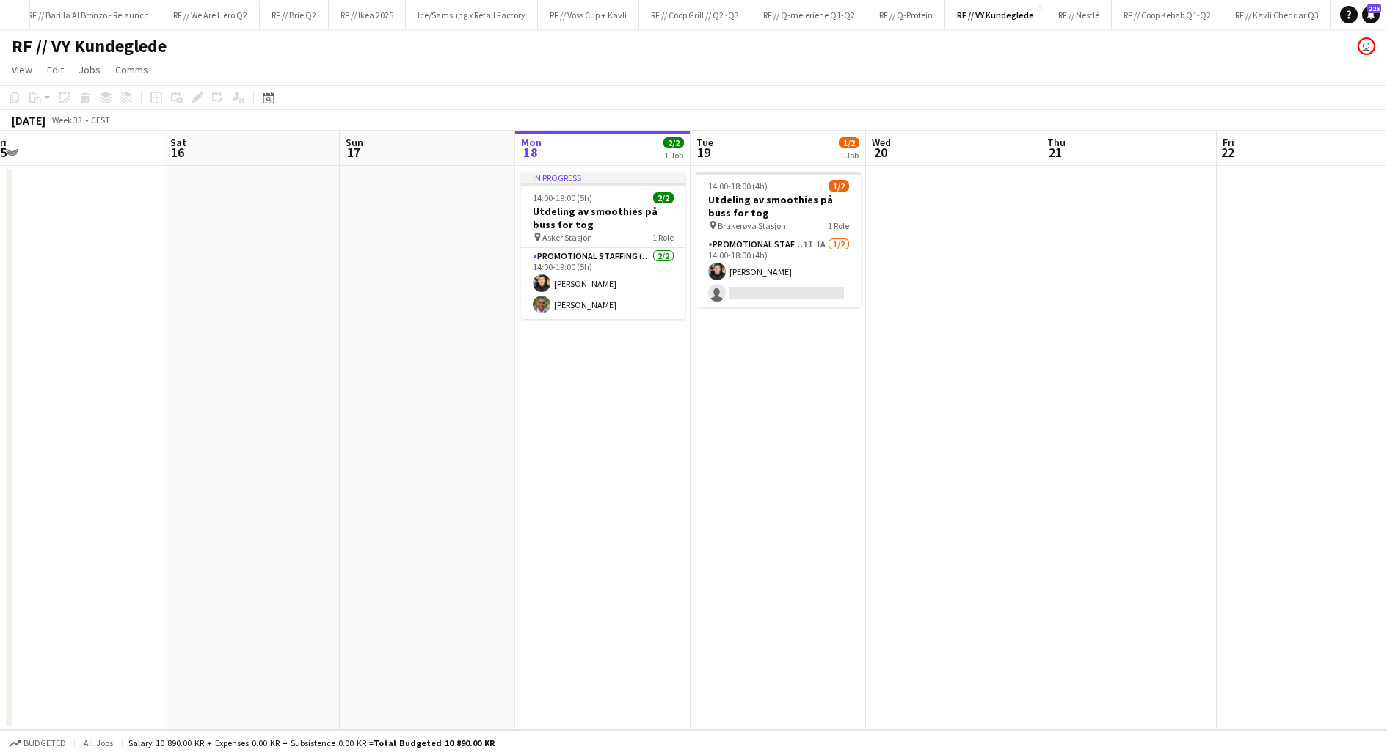
click at [425, 232] on app-date-cell at bounding box center [427, 448] width 175 height 564
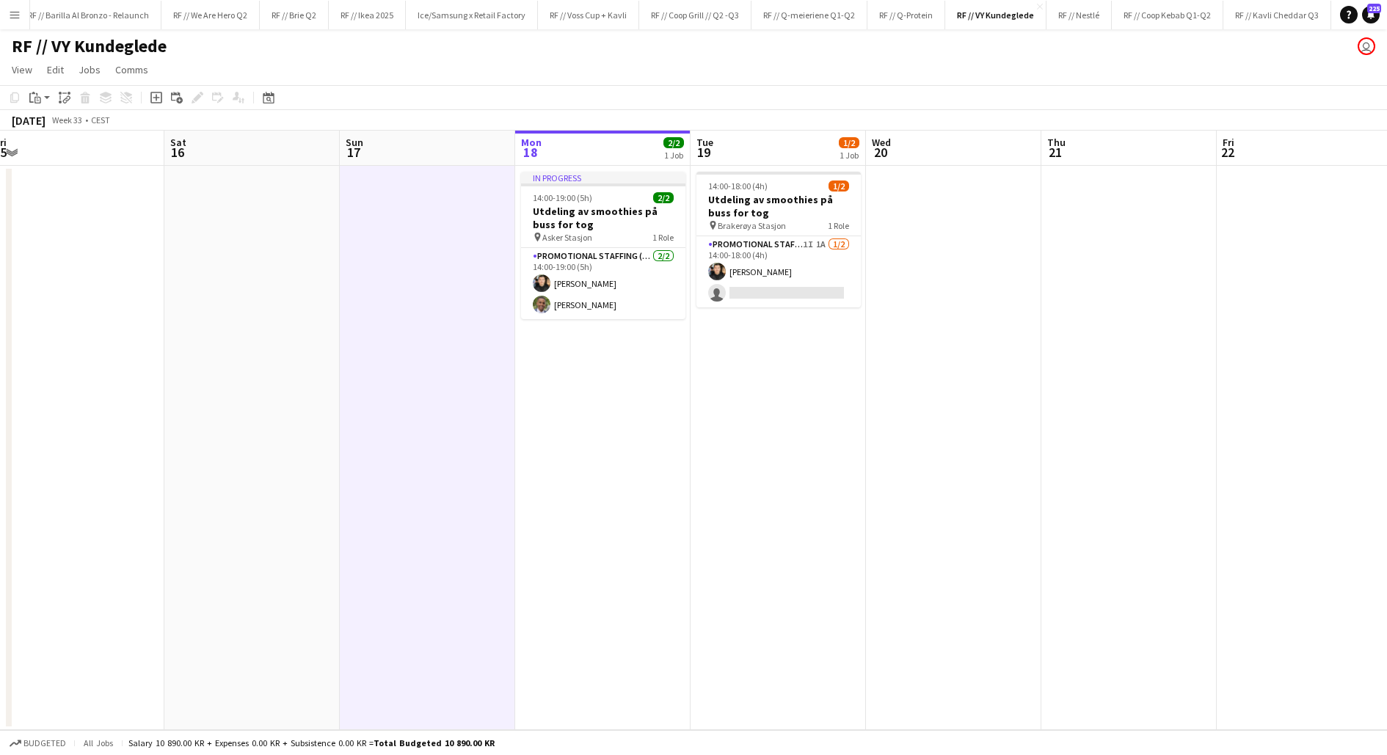
click at [425, 232] on app-date-cell at bounding box center [427, 448] width 175 height 564
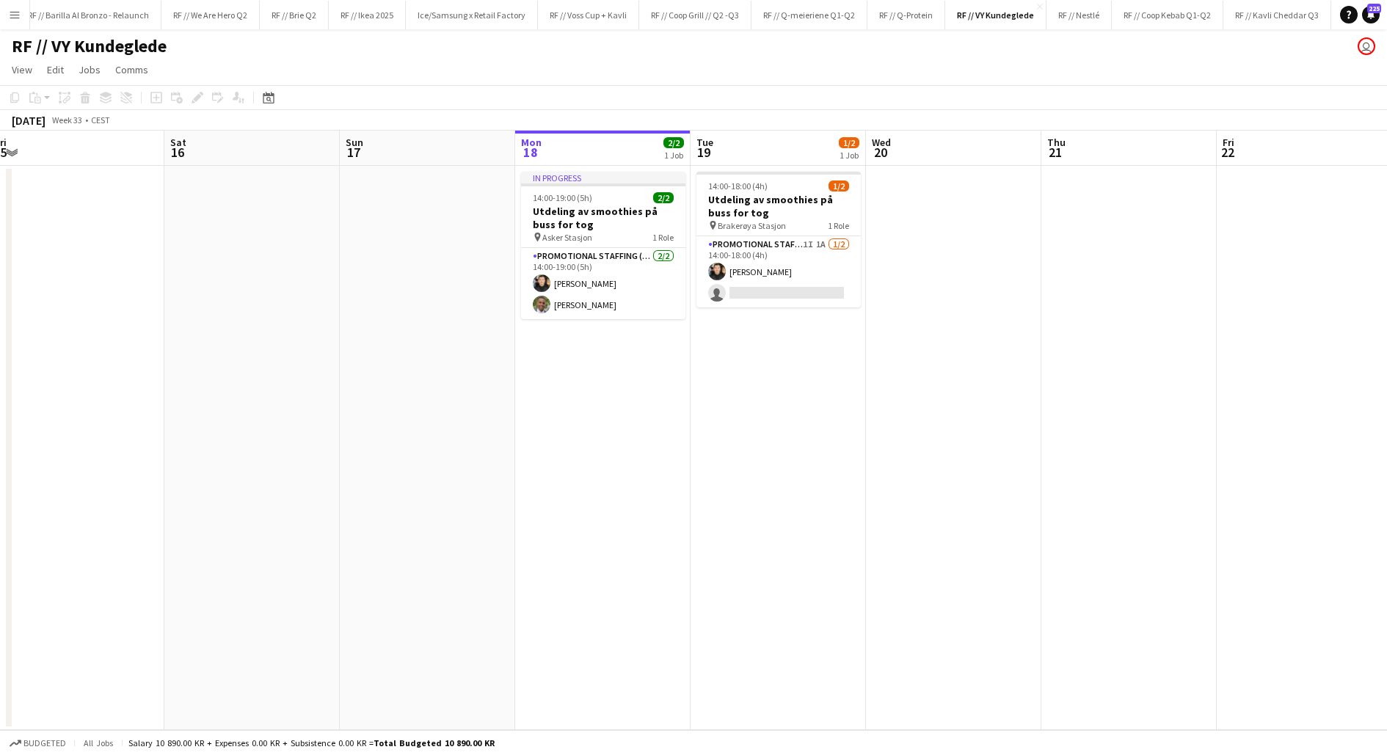
click at [389, 260] on app-date-cell at bounding box center [427, 448] width 175 height 564
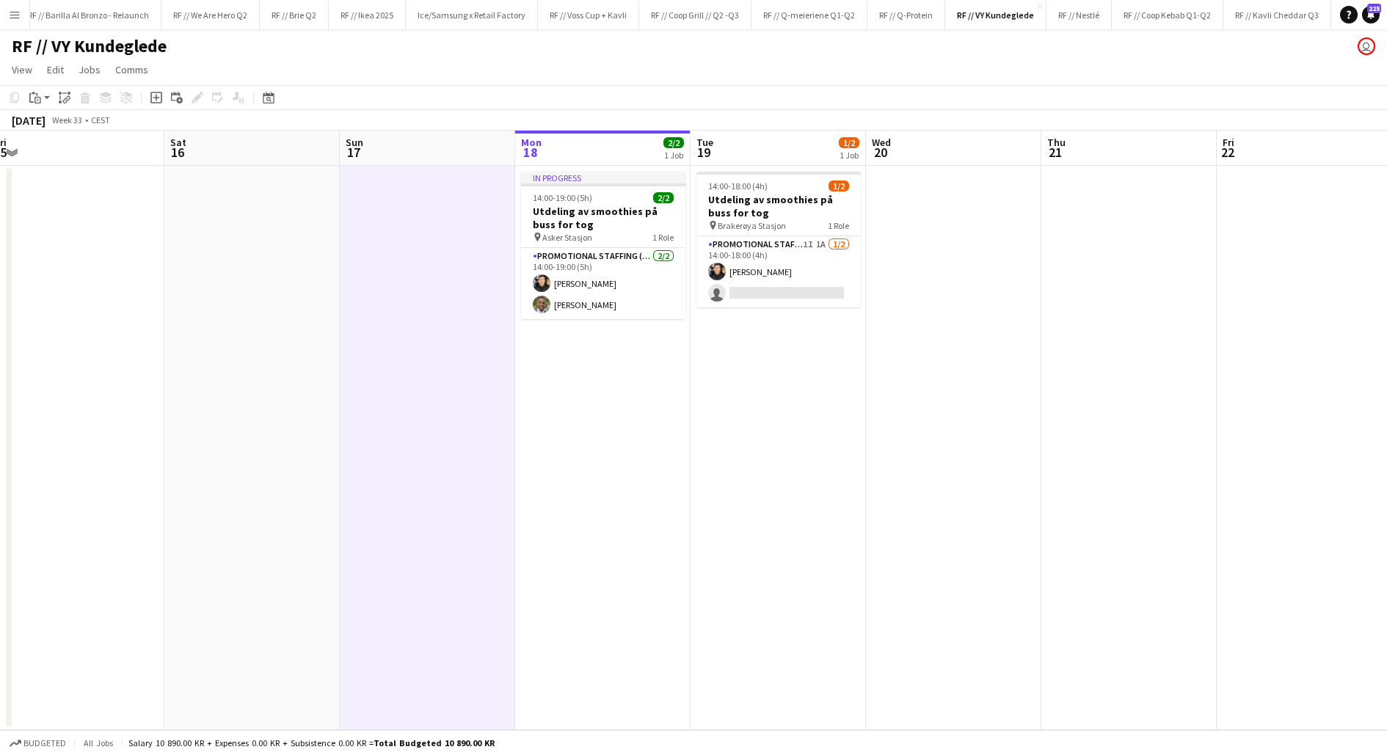
click at [389, 260] on app-date-cell at bounding box center [427, 448] width 175 height 564
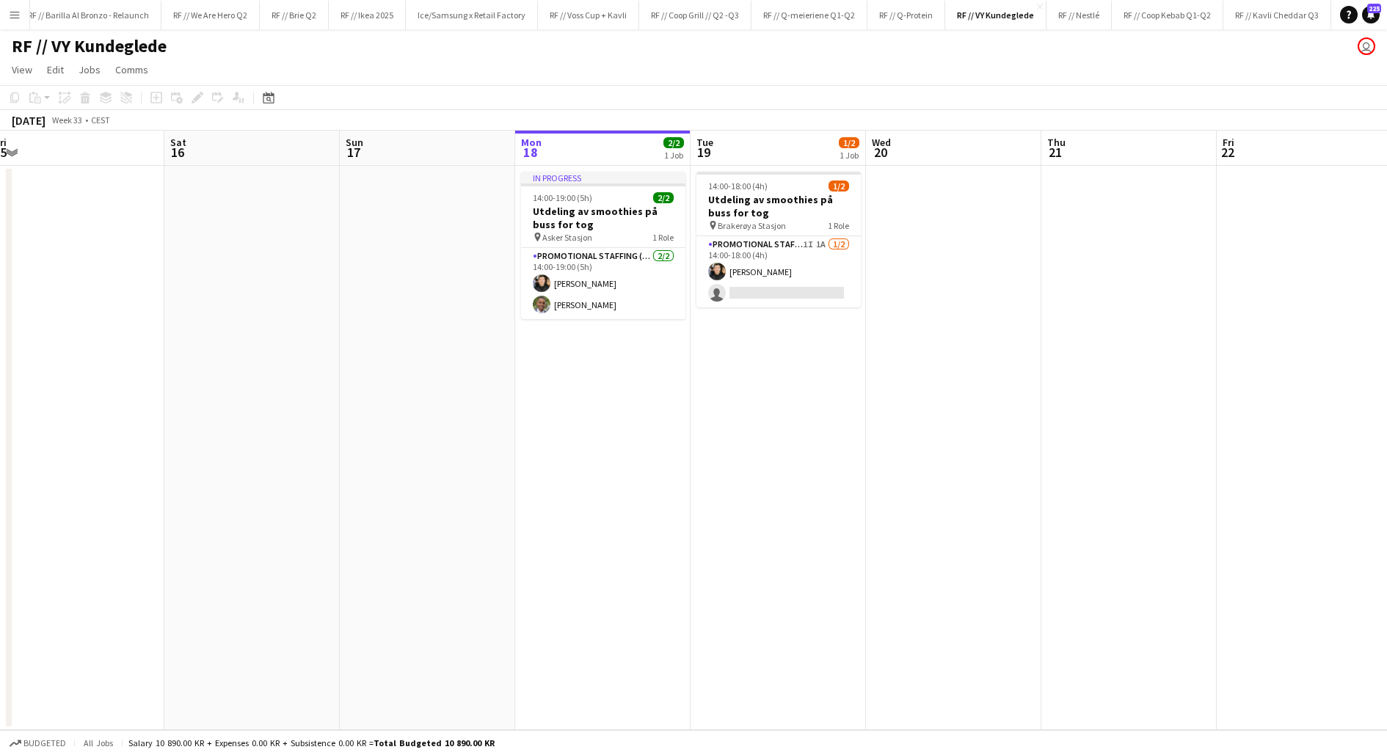
click at [622, 387] on app-date-cell "In progress 14:00-19:00 (5h) 2/2 Utdeling av smoothies på [PERSON_NAME] for tog…" at bounding box center [602, 448] width 175 height 564
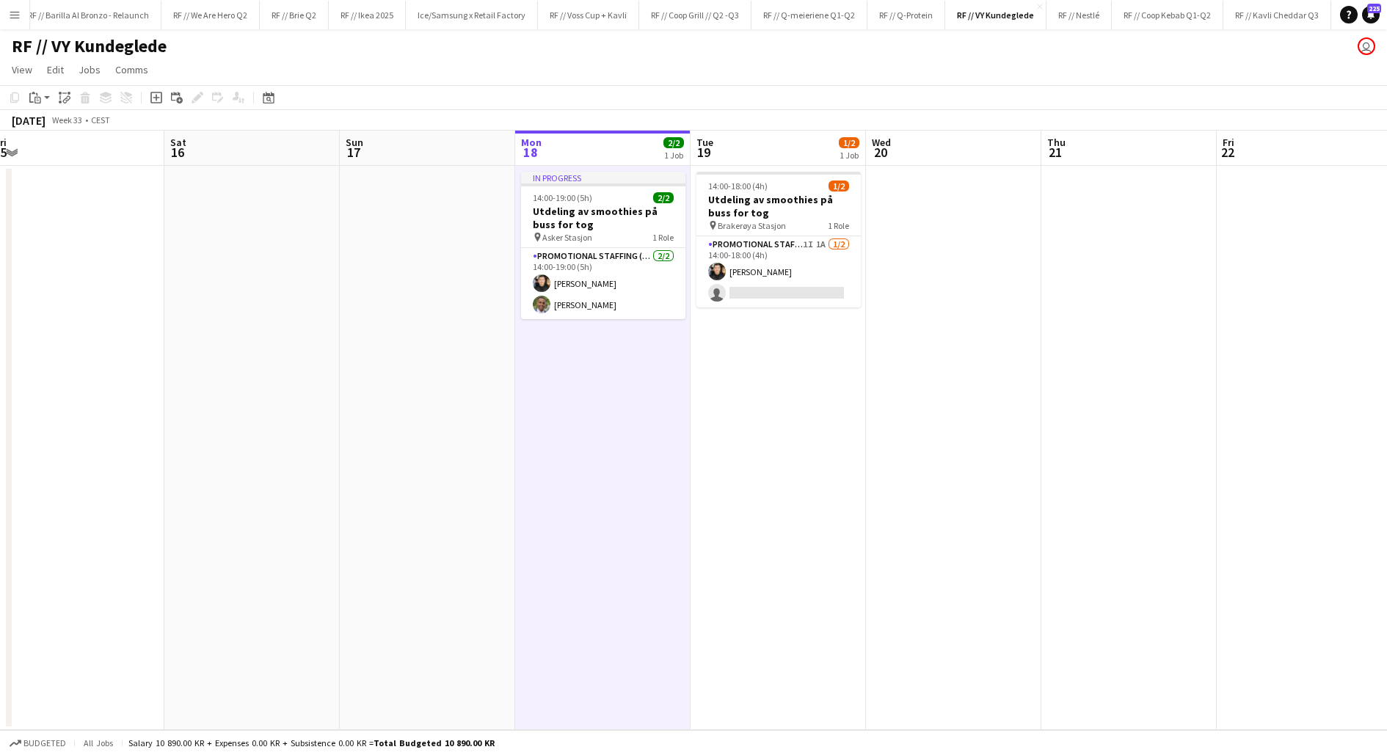
click at [622, 387] on app-date-cell "In progress 14:00-19:00 (5h) 2/2 Utdeling av smoothies på [PERSON_NAME] for tog…" at bounding box center [602, 448] width 175 height 564
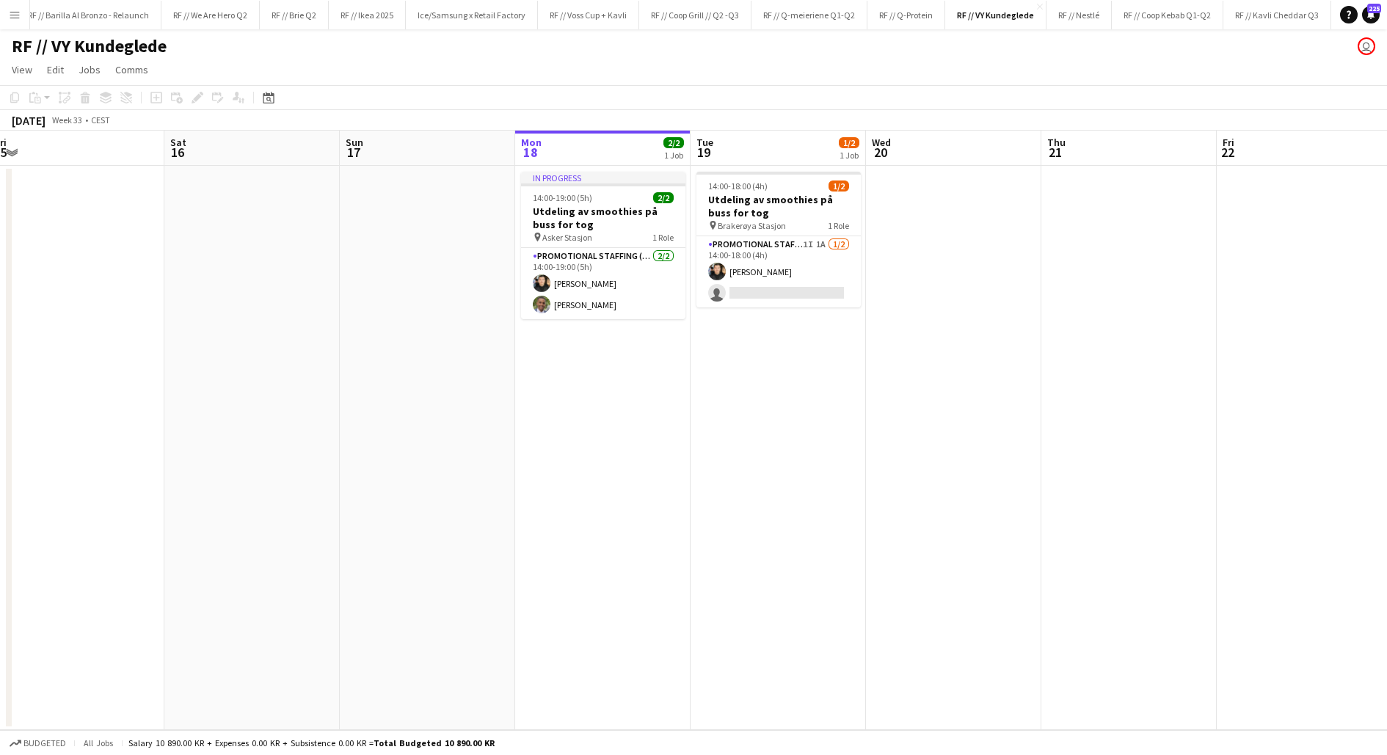
click at [622, 387] on app-date-cell "In progress 14:00-19:00 (5h) 2/2 Utdeling av smoothies på [PERSON_NAME] for tog…" at bounding box center [602, 448] width 175 height 564
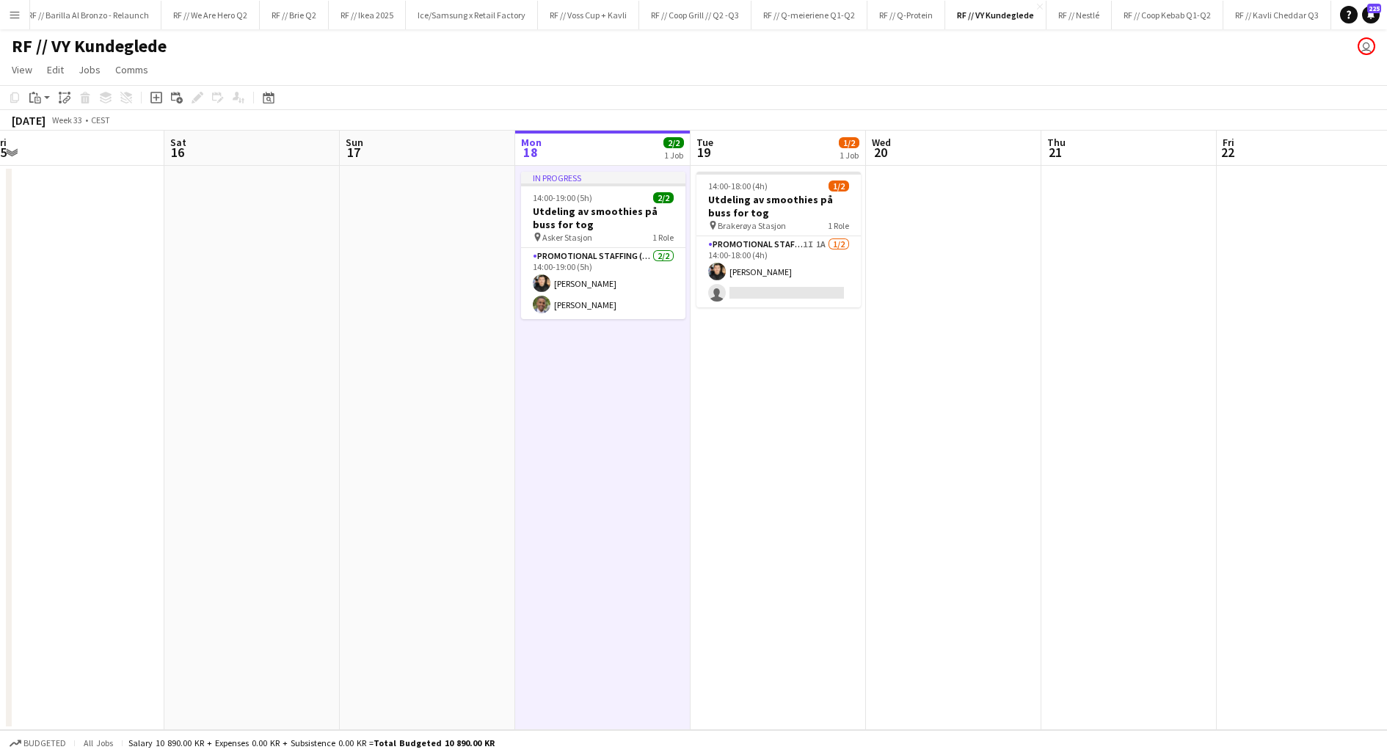
click at [622, 387] on app-date-cell "In progress 14:00-19:00 (5h) 2/2 Utdeling av smoothies på [PERSON_NAME] for tog…" at bounding box center [602, 448] width 175 height 564
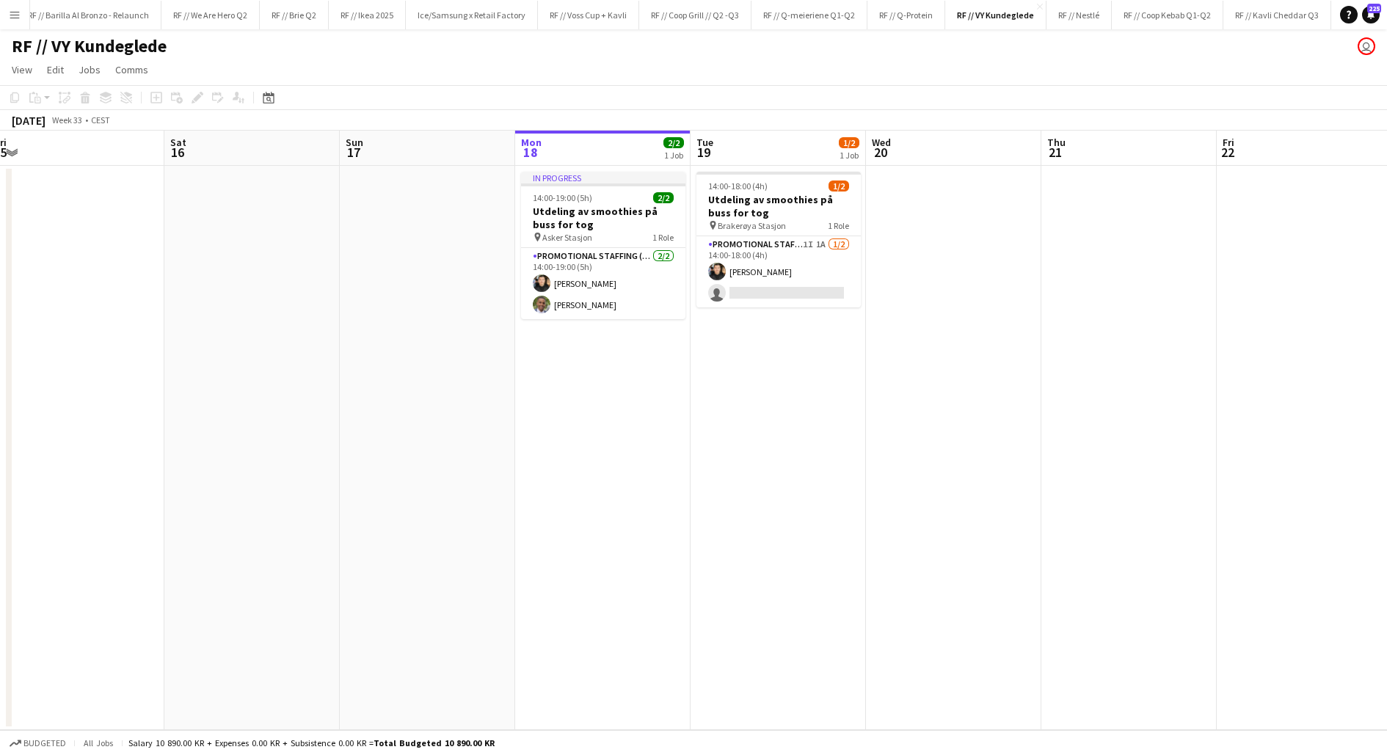
click at [623, 407] on app-date-cell "In progress 14:00-19:00 (5h) 2/2 Utdeling av smoothies på [PERSON_NAME] for tog…" at bounding box center [602, 448] width 175 height 564
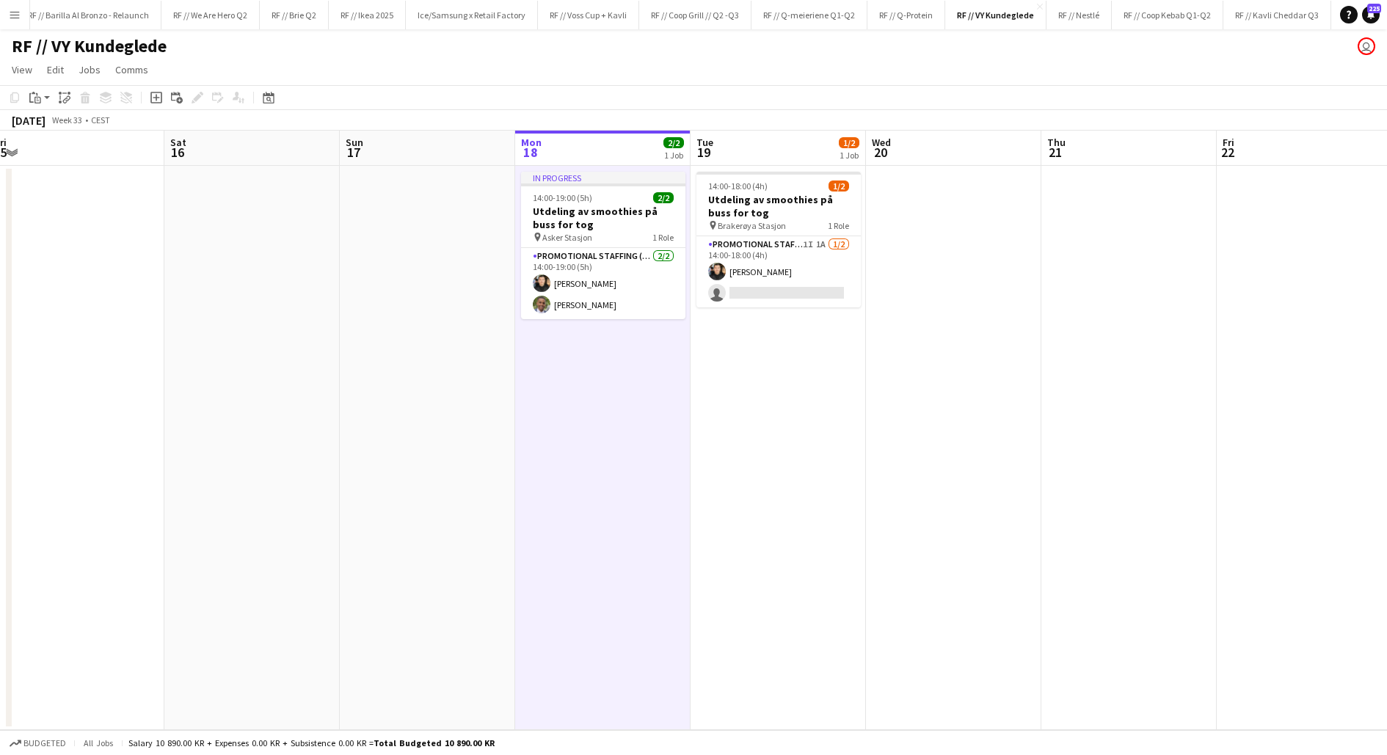
click at [623, 407] on app-date-cell "In progress 14:00-19:00 (5h) 2/2 Utdeling av smoothies på [PERSON_NAME] for tog…" at bounding box center [602, 448] width 175 height 564
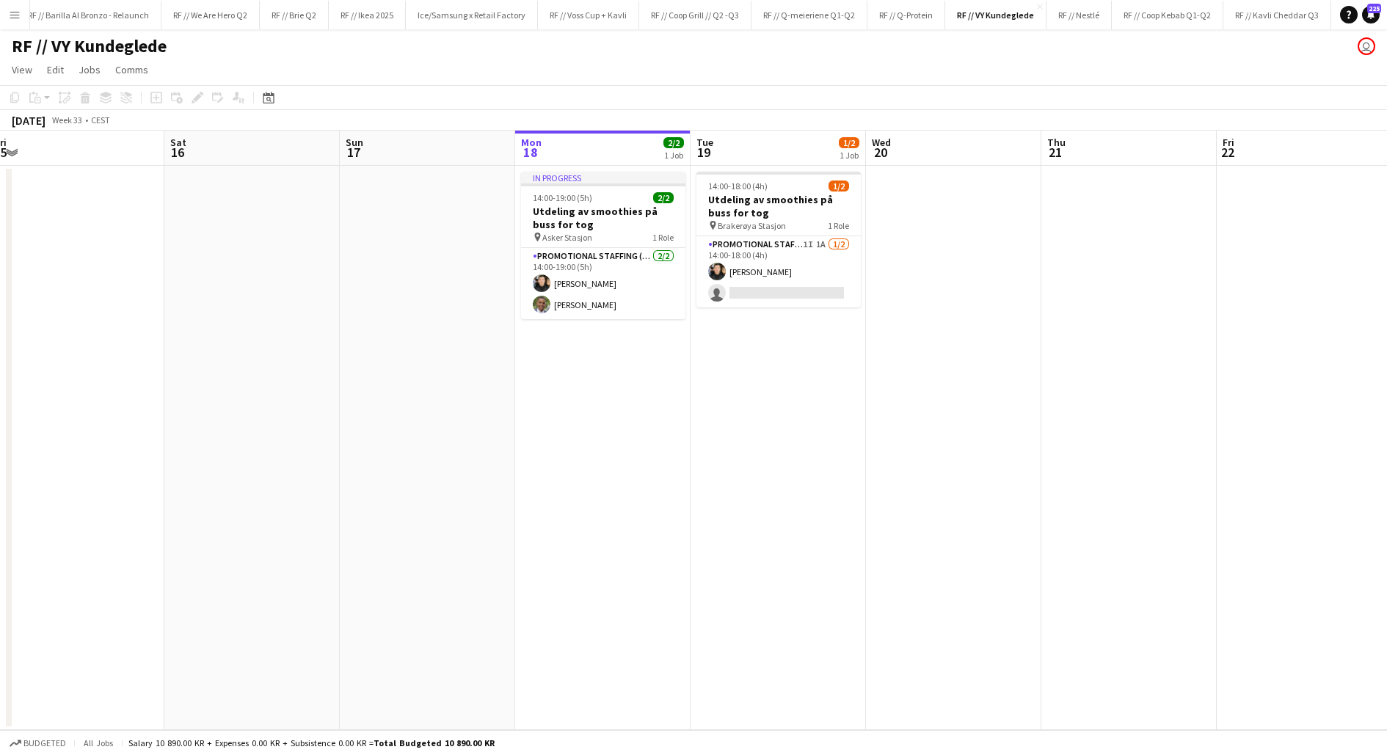
click at [633, 424] on app-date-cell "In progress 14:00-19:00 (5h) 2/2 Utdeling av smoothies på [PERSON_NAME] for tog…" at bounding box center [602, 448] width 175 height 564
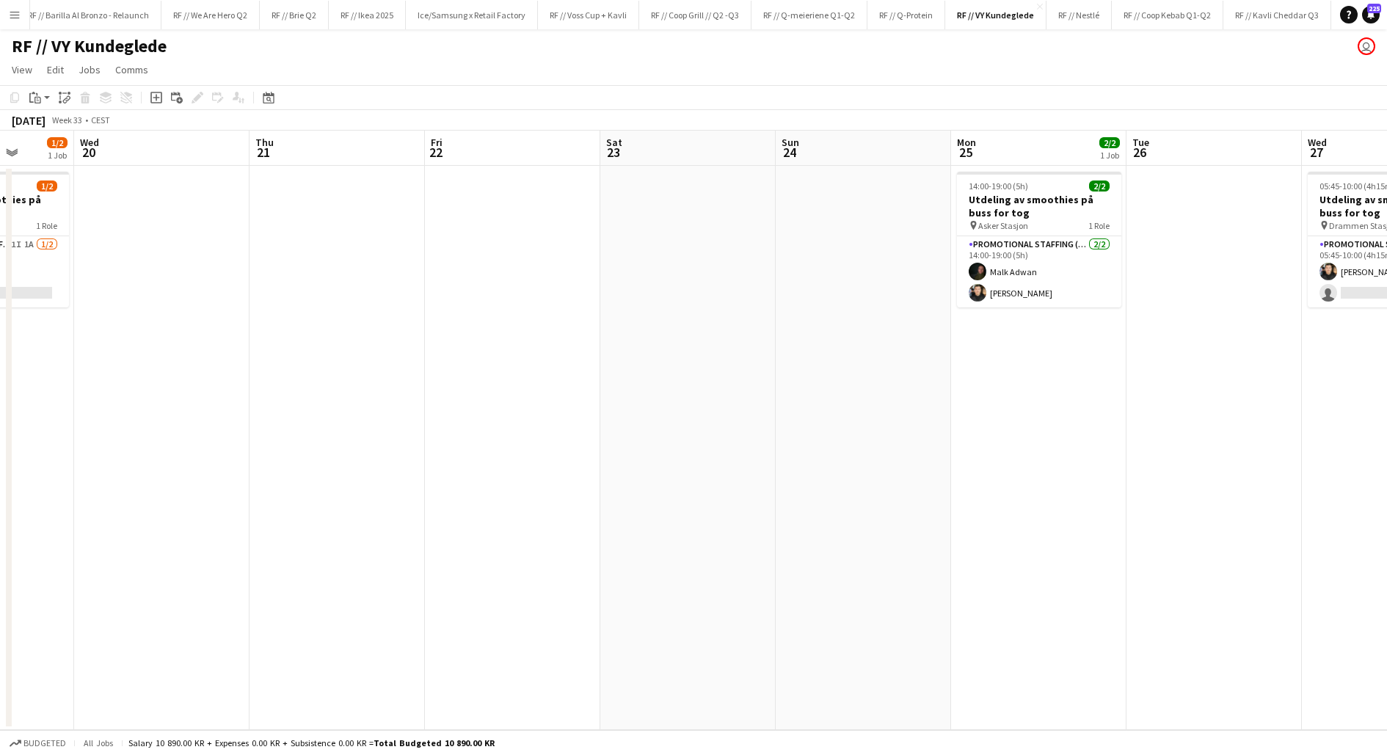
scroll to position [0, 492]
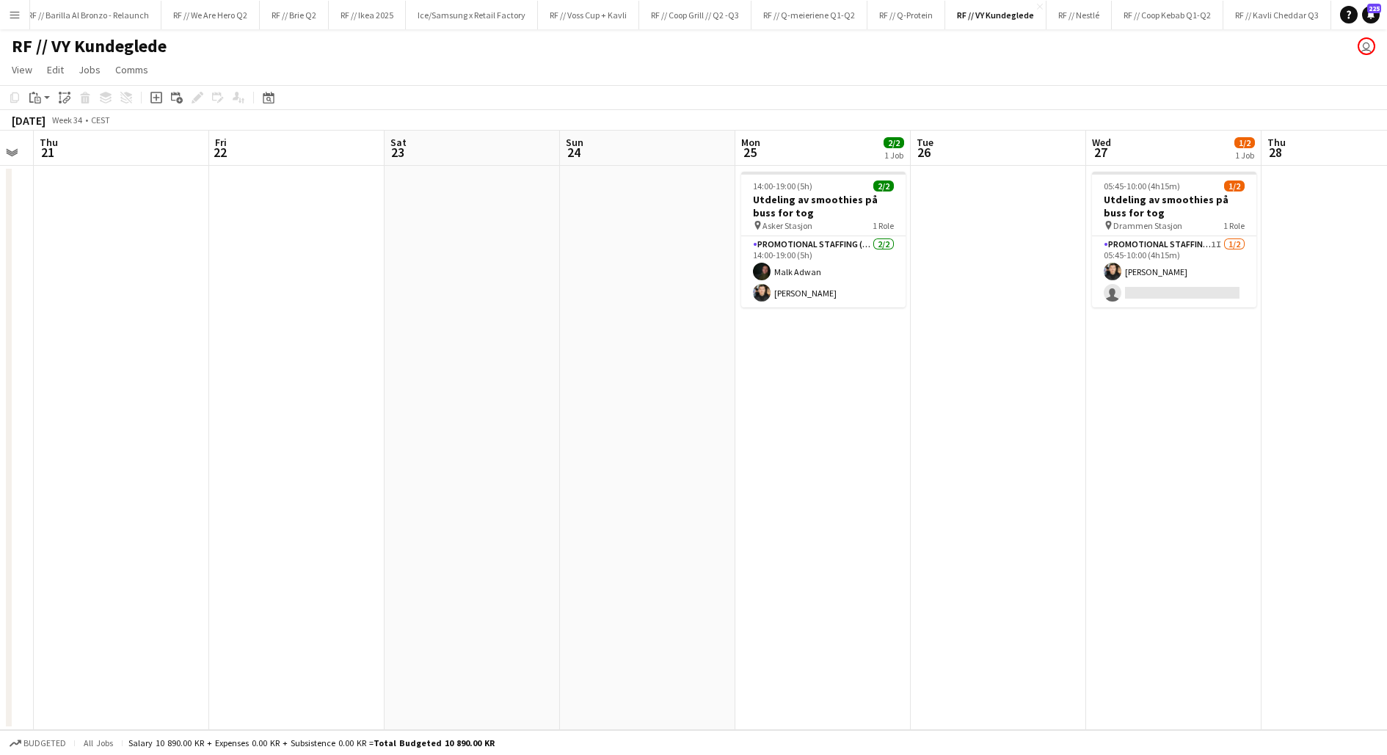
click at [668, 447] on app-date-cell at bounding box center [647, 448] width 175 height 564
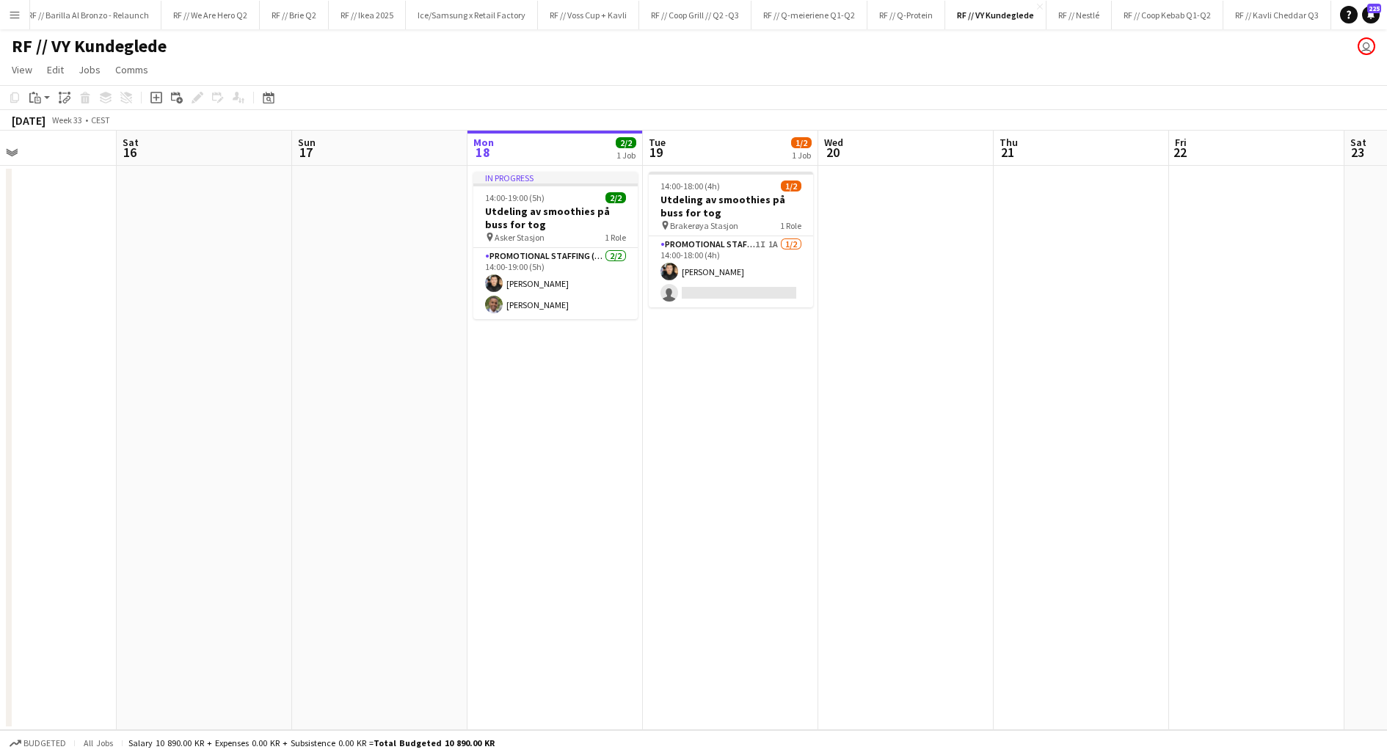
scroll to position [0, 371]
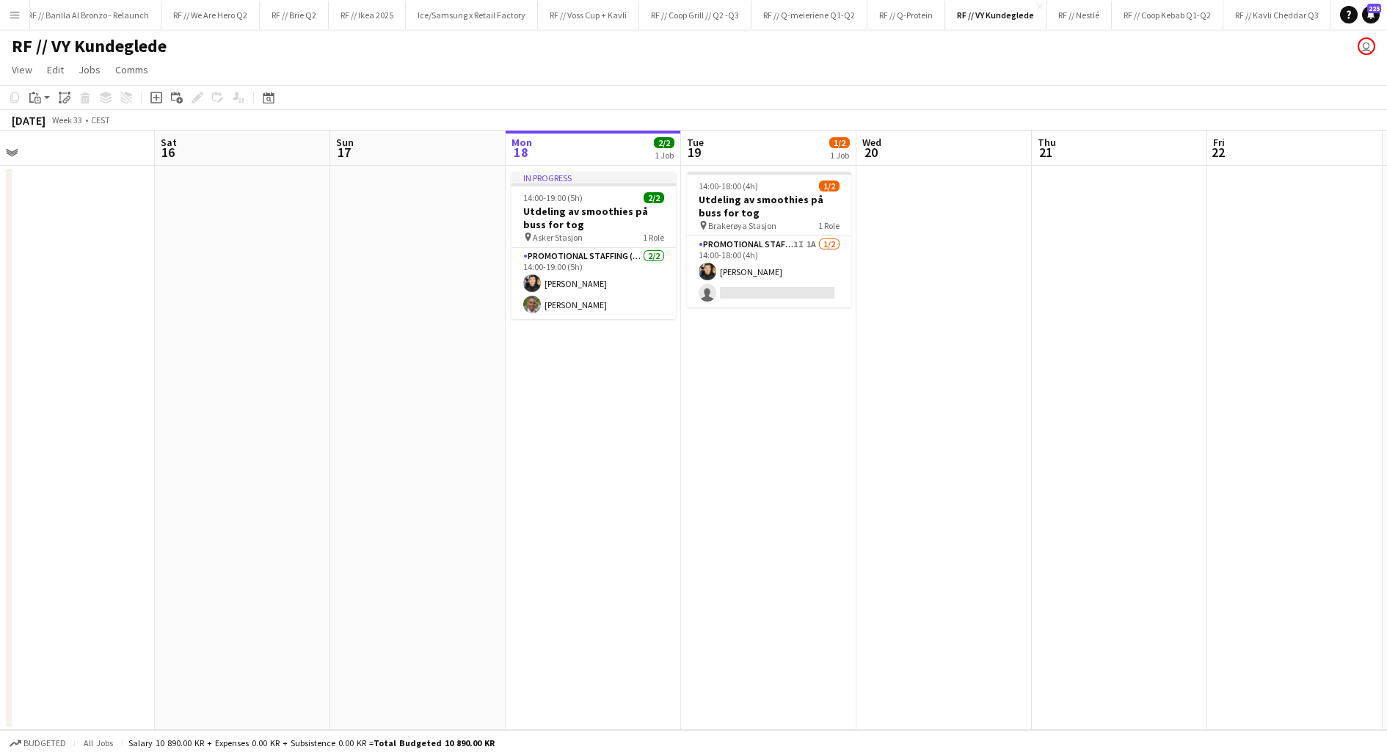
click at [614, 385] on app-date-cell "In progress 14:00-19:00 (5h) 2/2 Utdeling av smoothies på [PERSON_NAME] for tog…" at bounding box center [593, 448] width 175 height 564
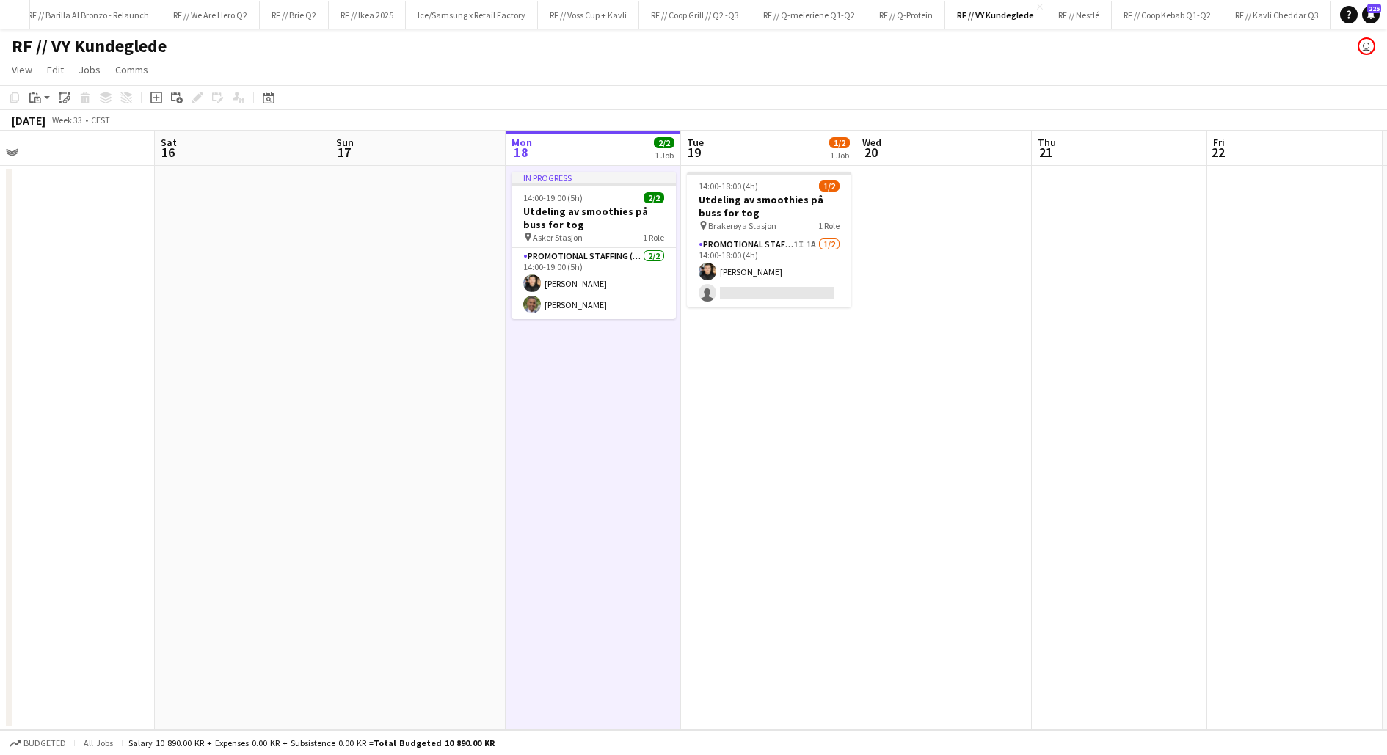
click at [614, 385] on app-date-cell "In progress 14:00-19:00 (5h) 2/2 Utdeling av smoothies på [PERSON_NAME] for tog…" at bounding box center [593, 448] width 175 height 564
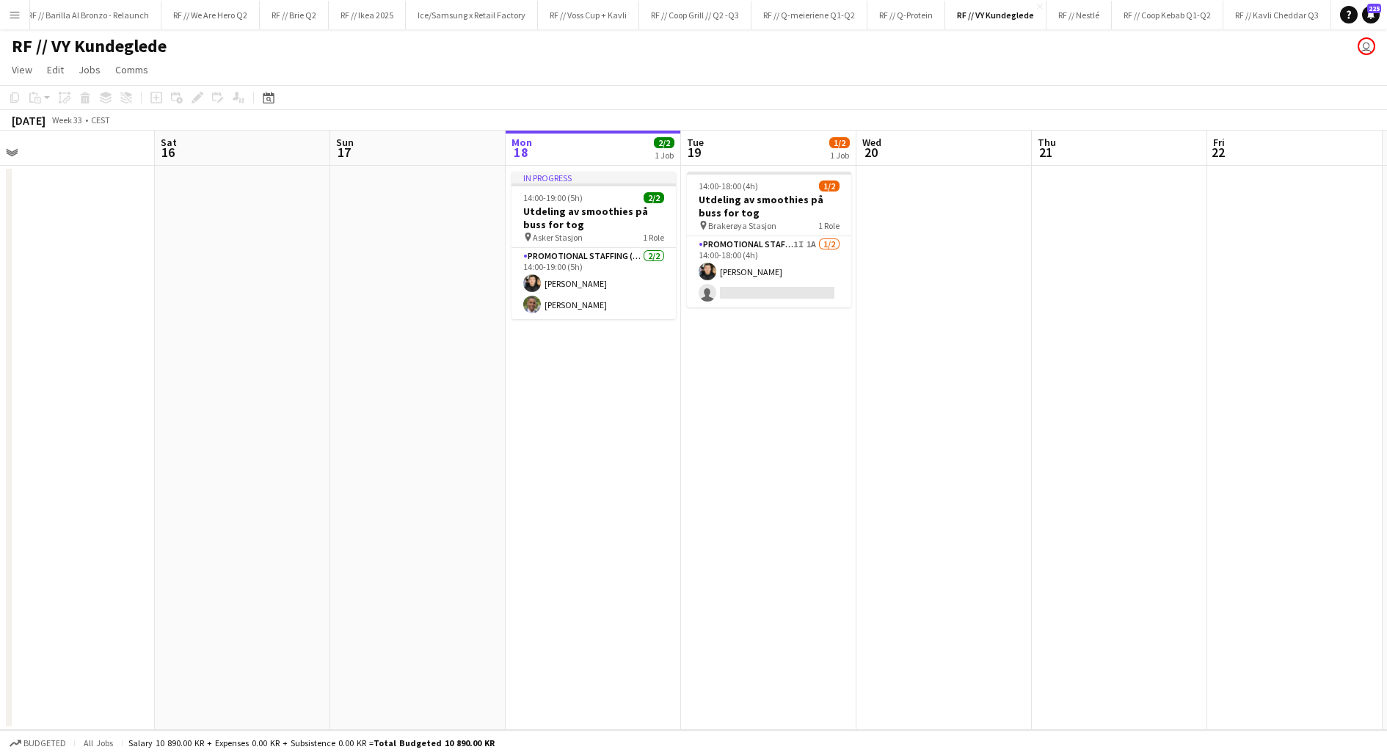
click at [431, 265] on app-date-cell at bounding box center [417, 448] width 175 height 564
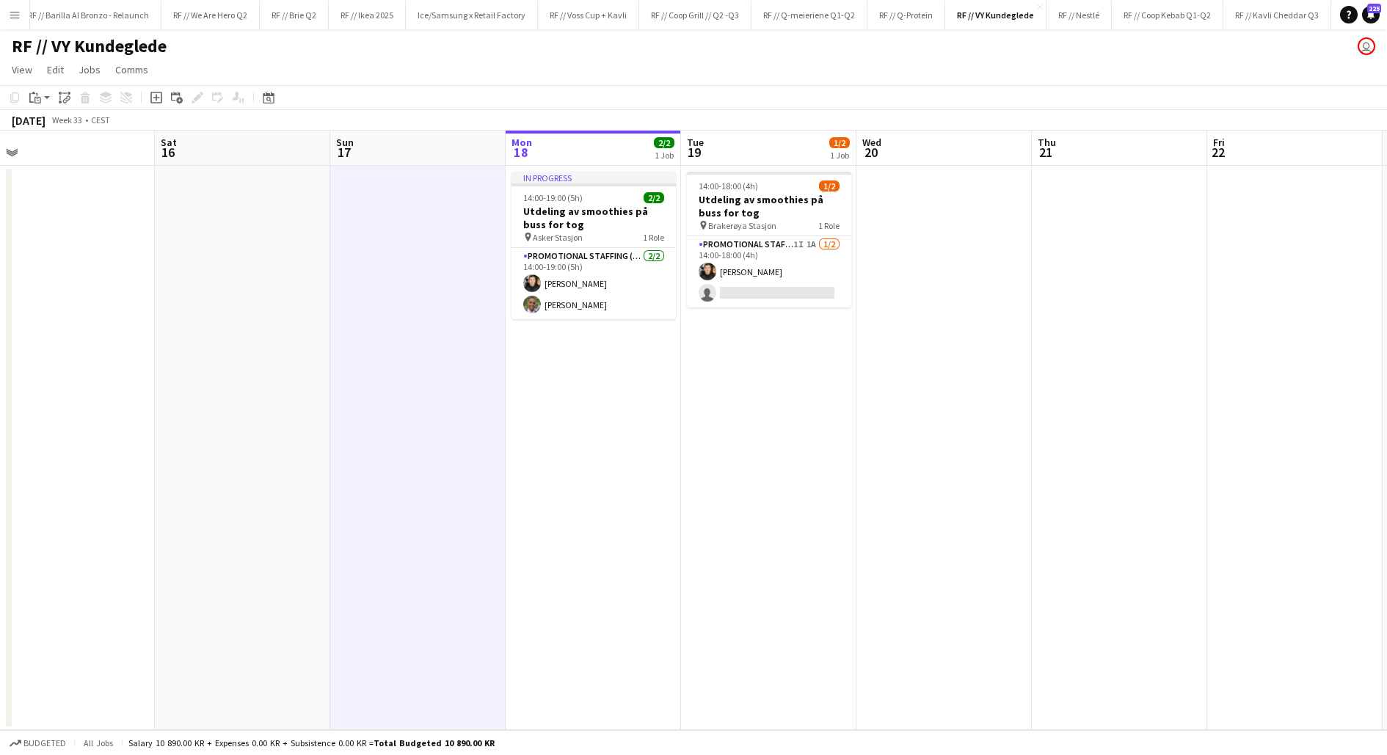
click at [431, 265] on app-date-cell at bounding box center [417, 448] width 175 height 564
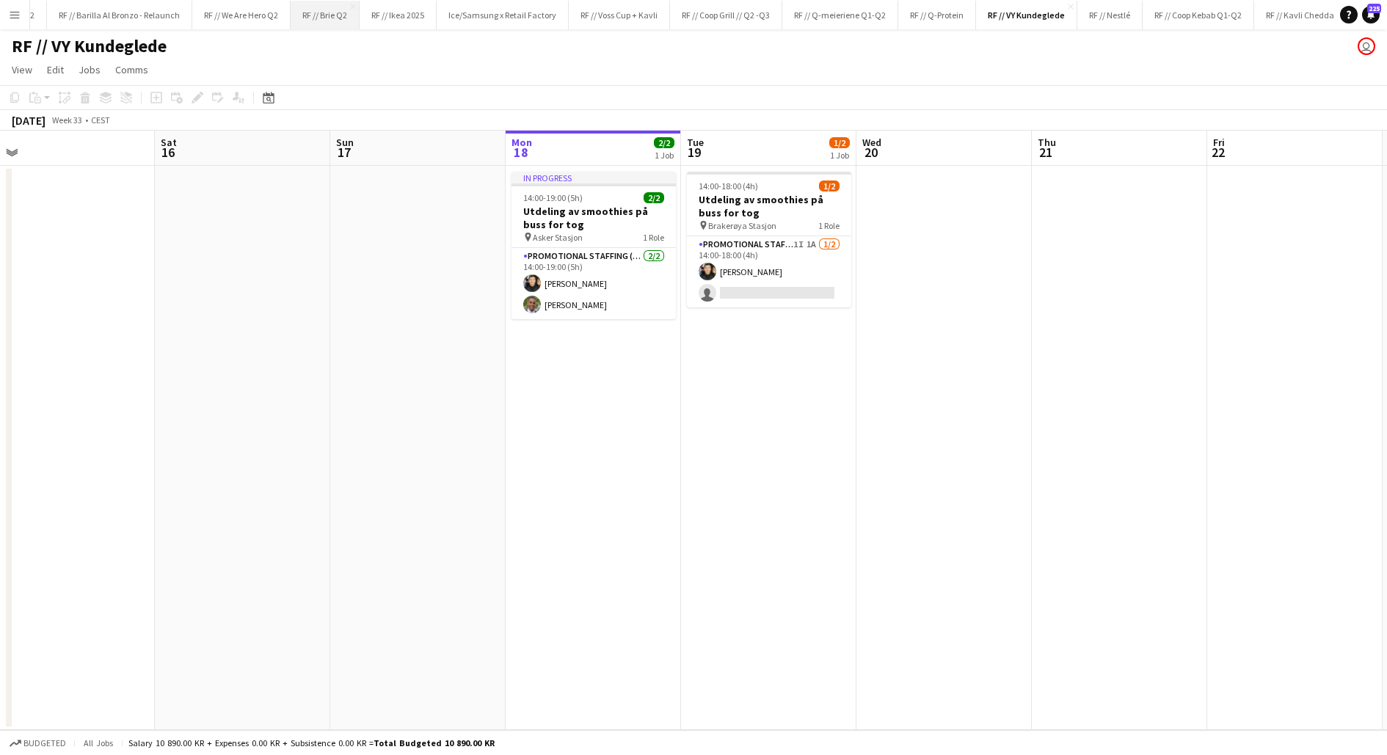
scroll to position [0, 316]
click at [751, 395] on app-date-cell "14:00-18:00 (4h) 1/2 Utdeling av smoothies på [PERSON_NAME] for tog pin Brakerø…" at bounding box center [768, 448] width 175 height 564
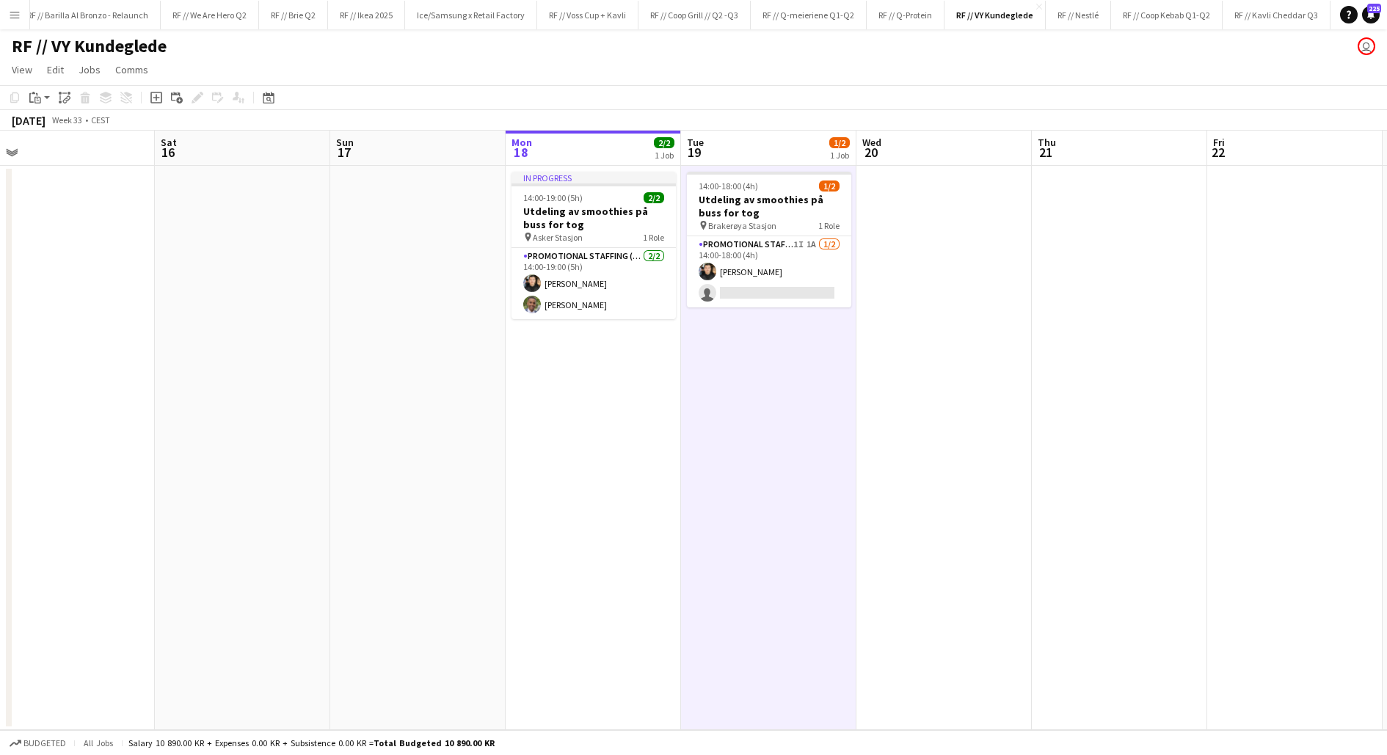
click at [751, 395] on app-date-cell "14:00-18:00 (4h) 1/2 Utdeling av smoothies på [PERSON_NAME] for tog pin Brakerø…" at bounding box center [768, 448] width 175 height 564
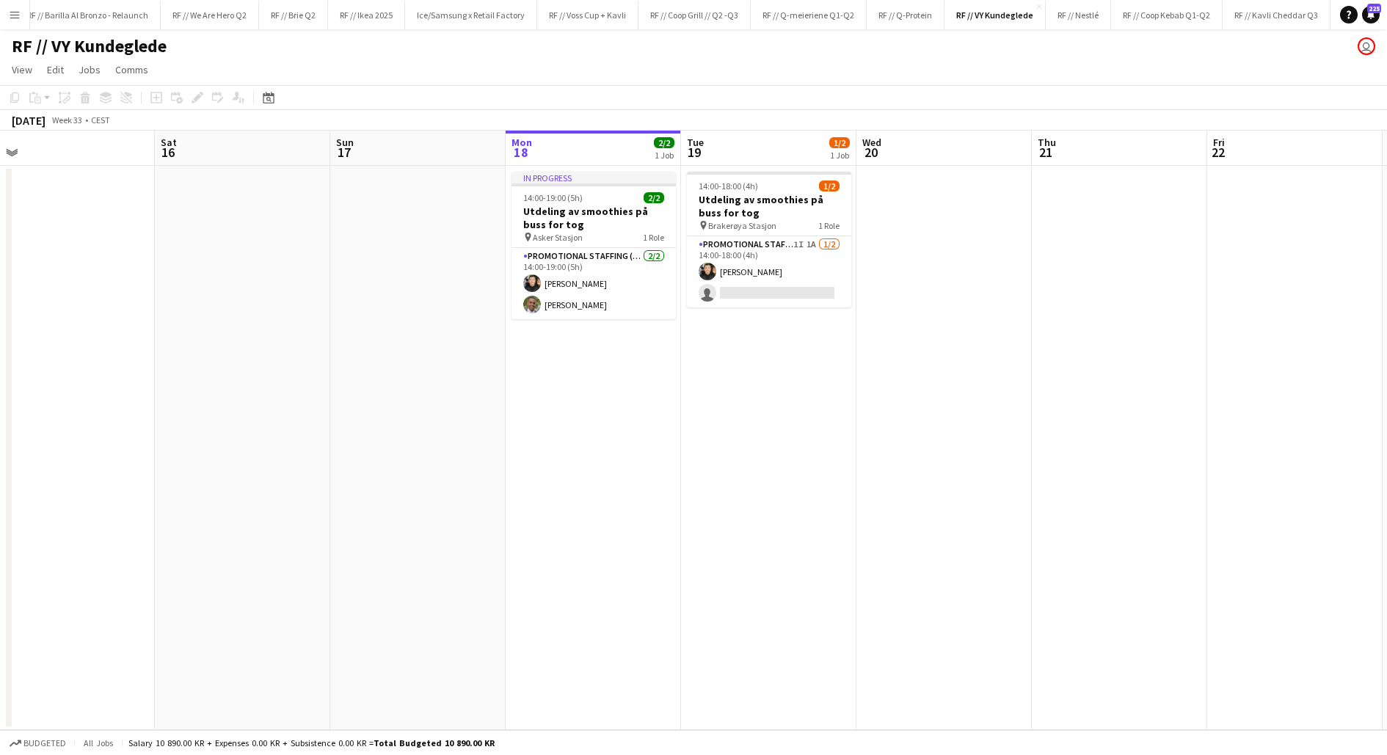
click at [734, 464] on app-date-cell "14:00-18:00 (4h) 1/2 Utdeling av smoothies på [PERSON_NAME] for tog pin Brakerø…" at bounding box center [768, 448] width 175 height 564
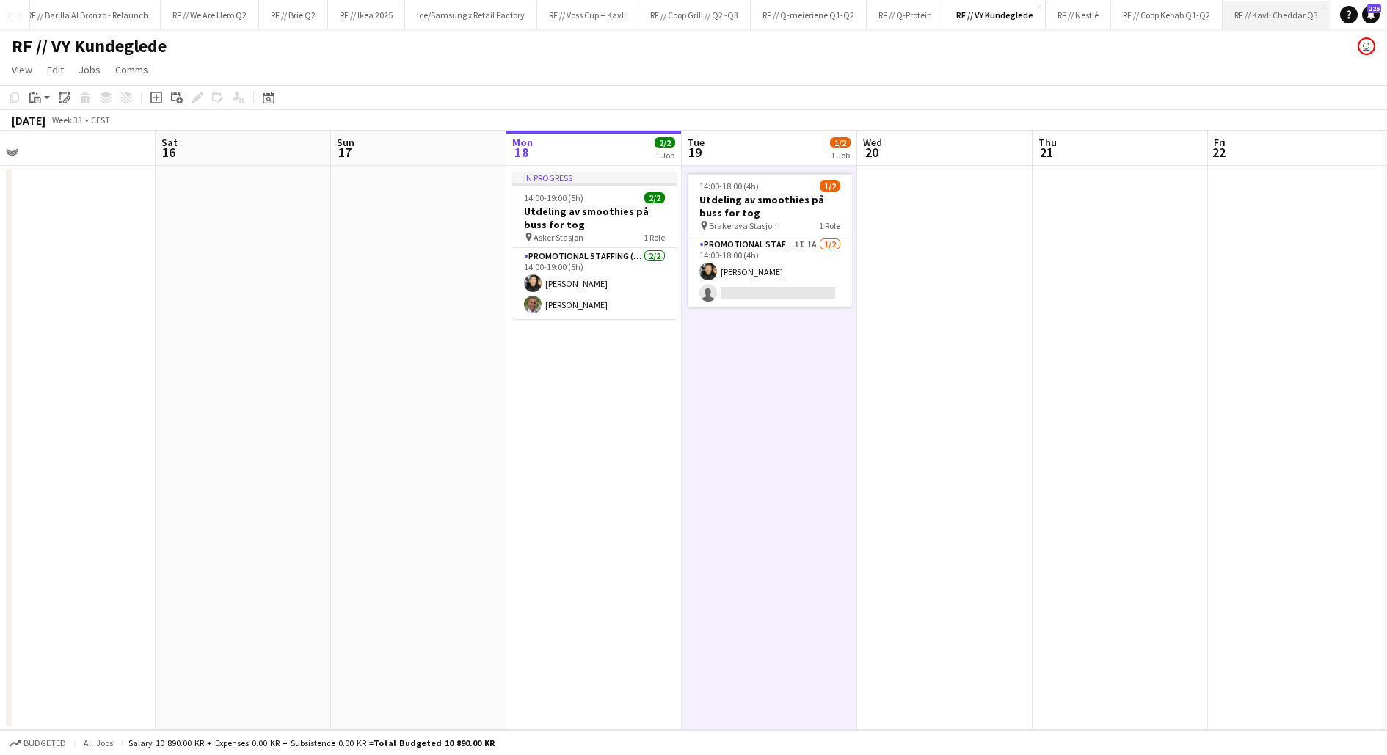
click at [1240, 16] on button "RF // Kavli Cheddar Q3 Close" at bounding box center [1276, 15] width 108 height 29
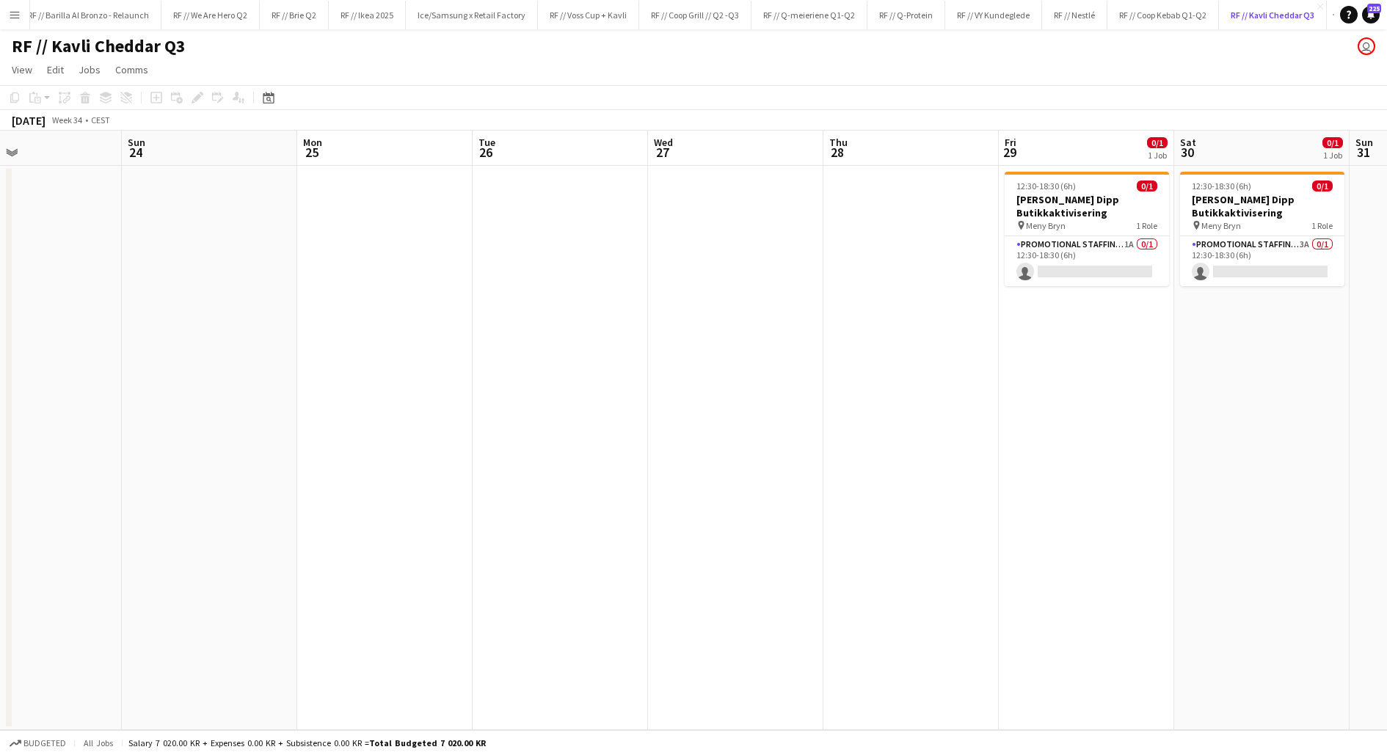
scroll to position [0, 575]
click at [781, 341] on app-date-cell at bounding box center [740, 448] width 175 height 564
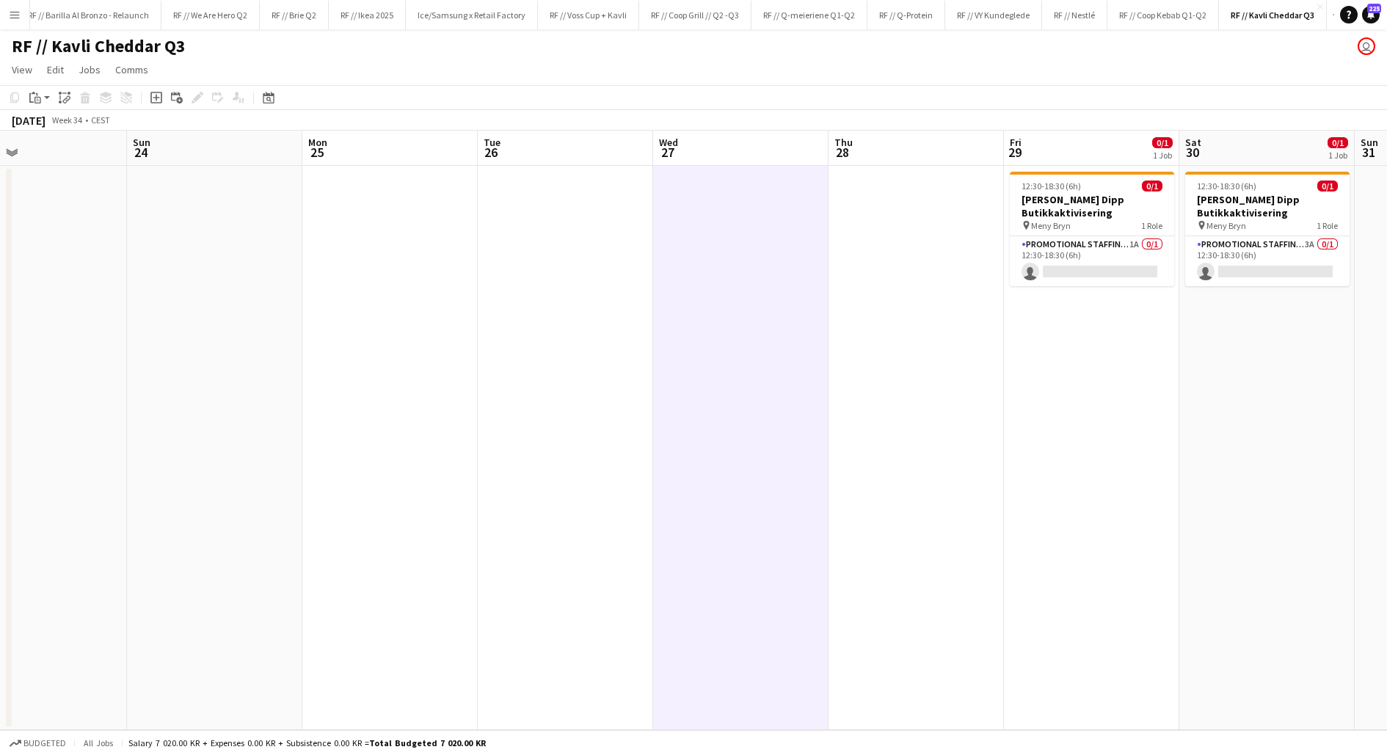
click at [781, 341] on app-date-cell at bounding box center [740, 448] width 175 height 564
